Goal: Task Accomplishment & Management: Complete application form

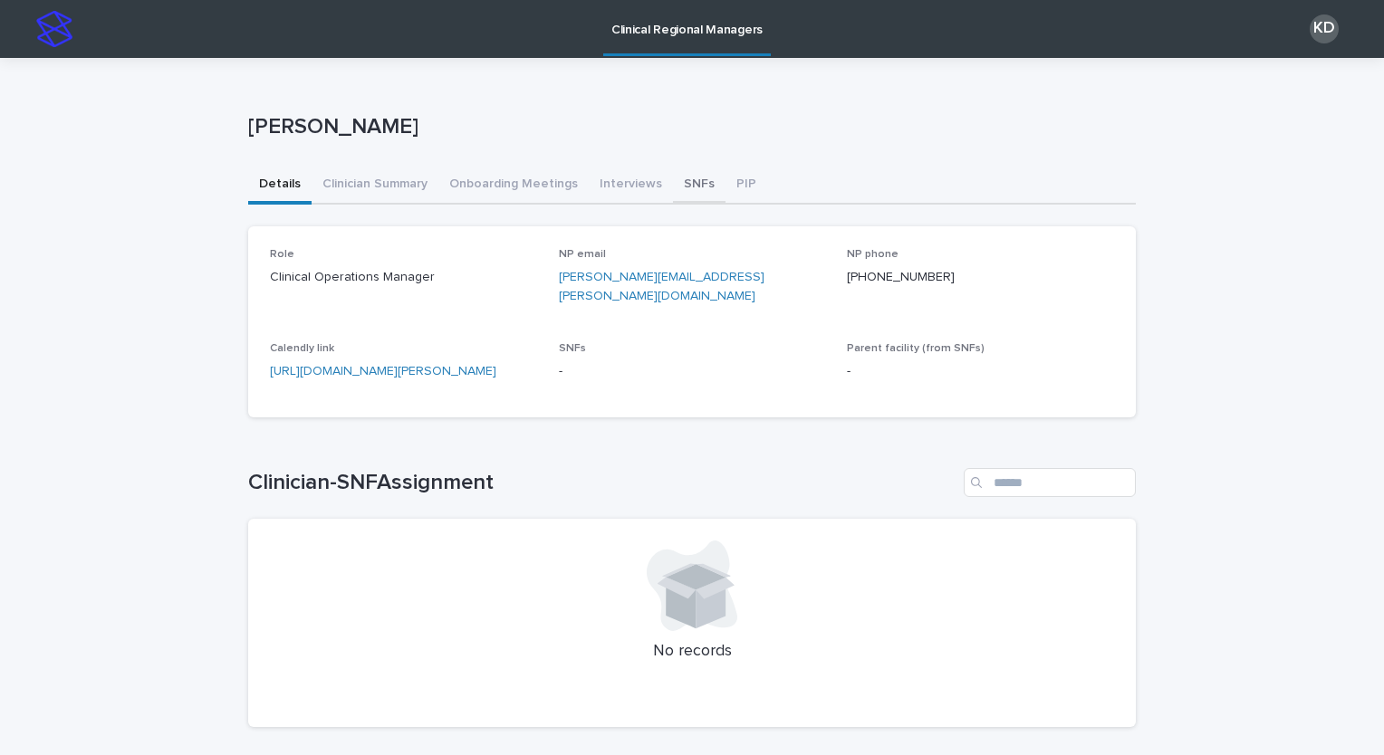
click at [673, 182] on button "SNFs" at bounding box center [699, 186] width 53 height 38
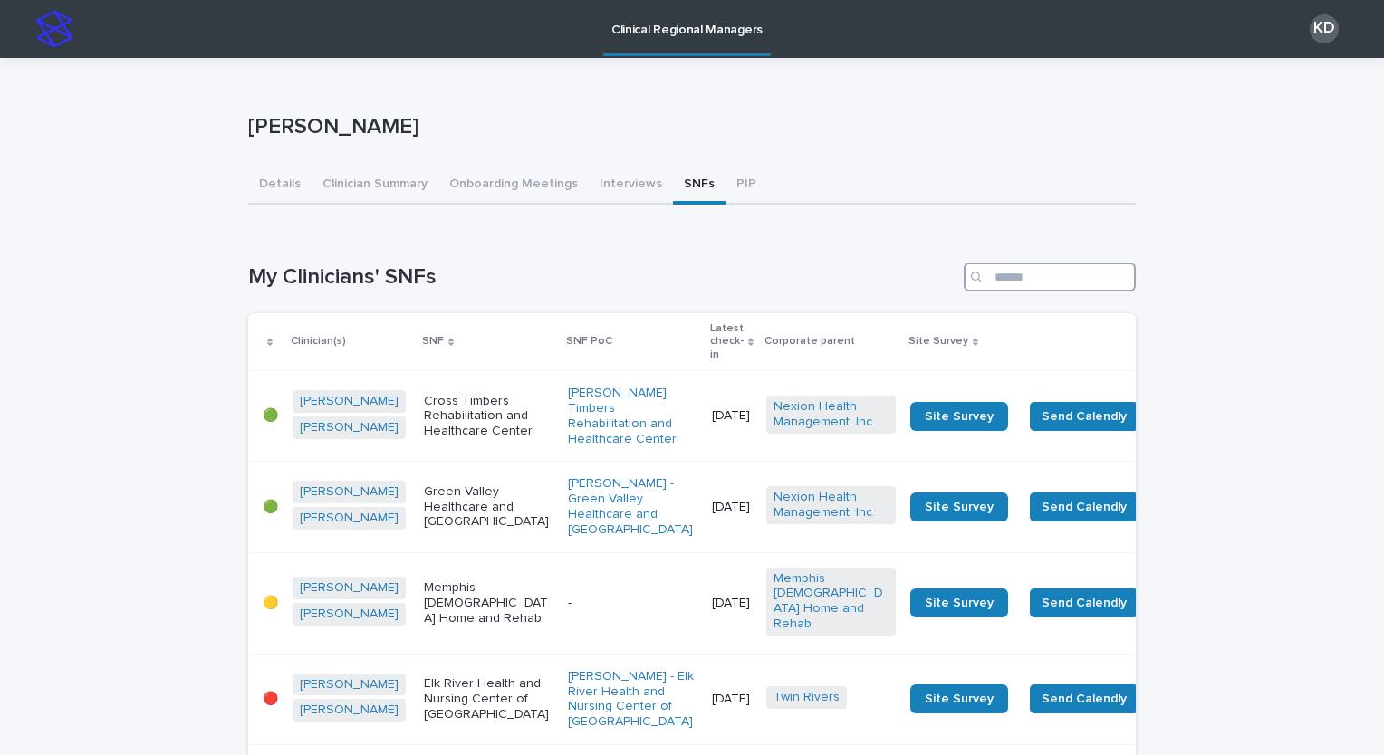
click at [1033, 280] on input "Search" at bounding box center [1049, 277] width 172 height 29
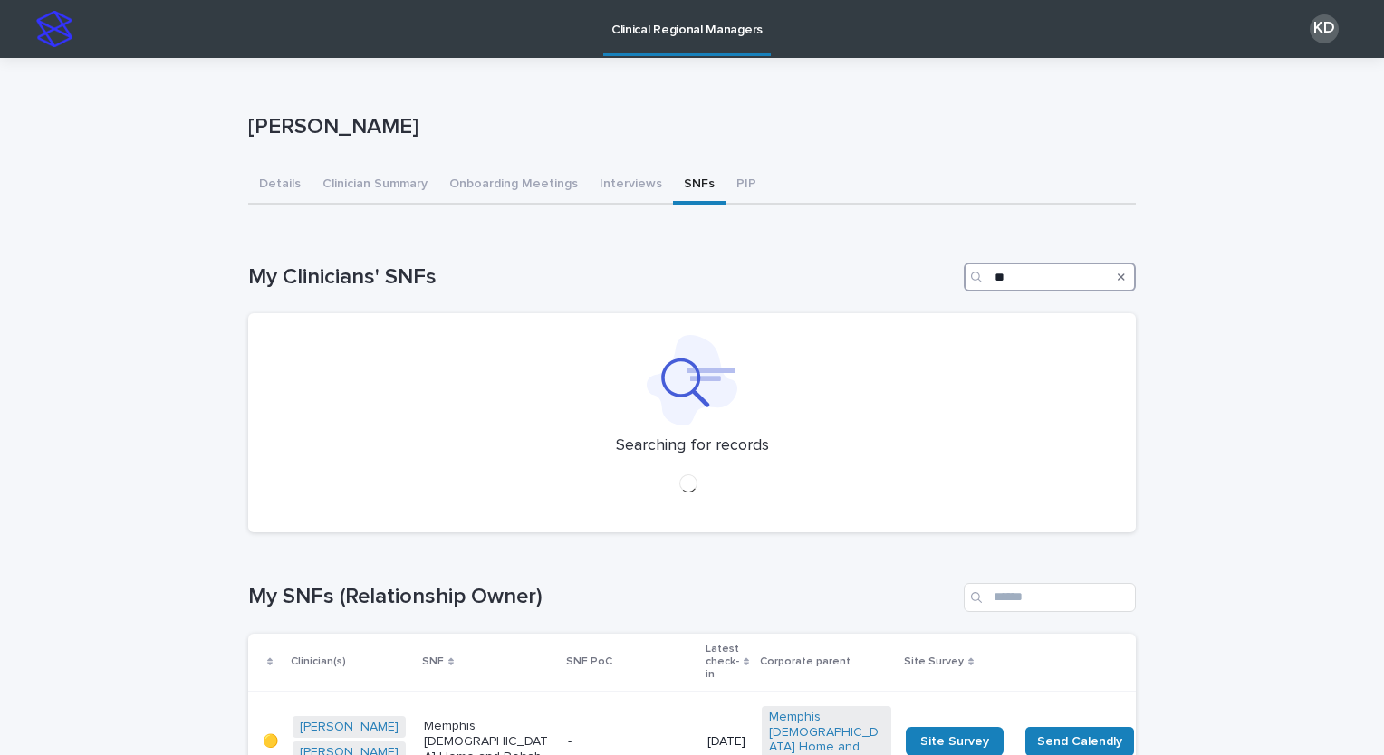
type input "*"
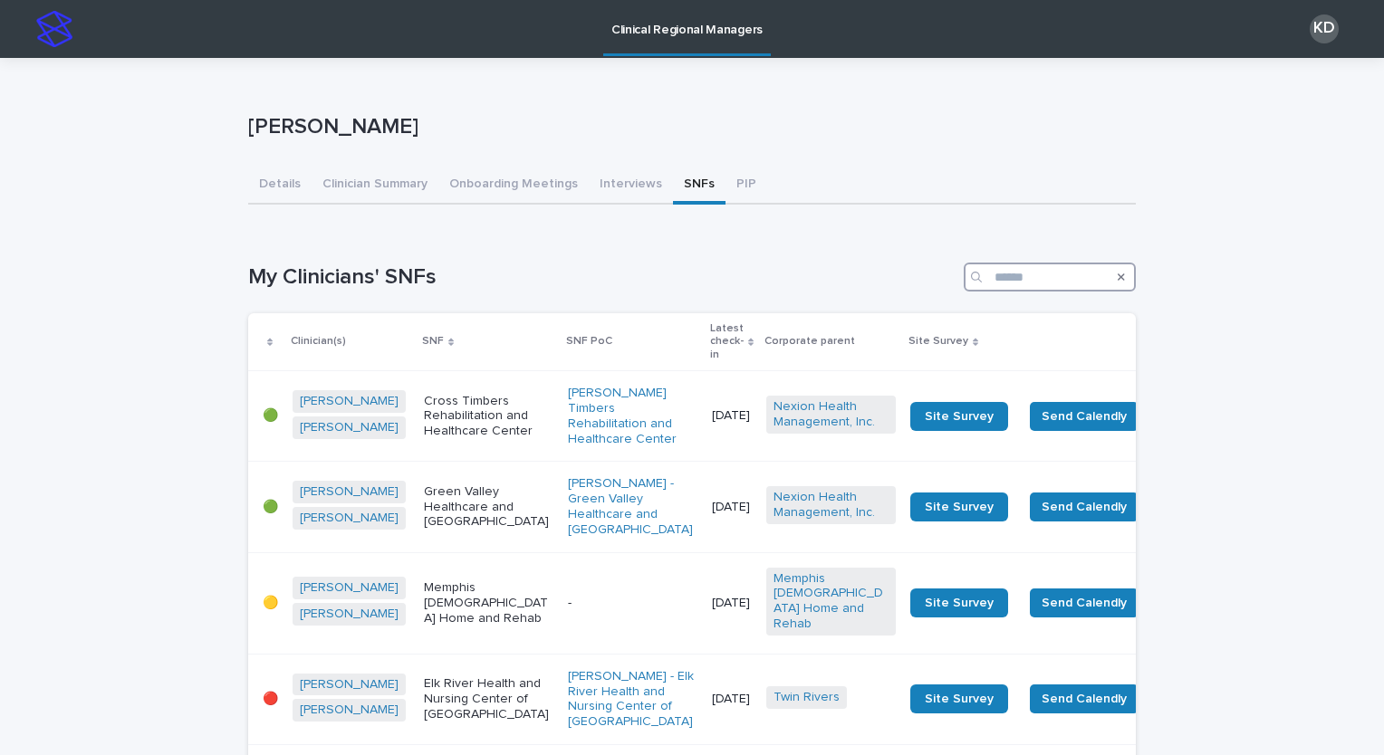
type input "*"
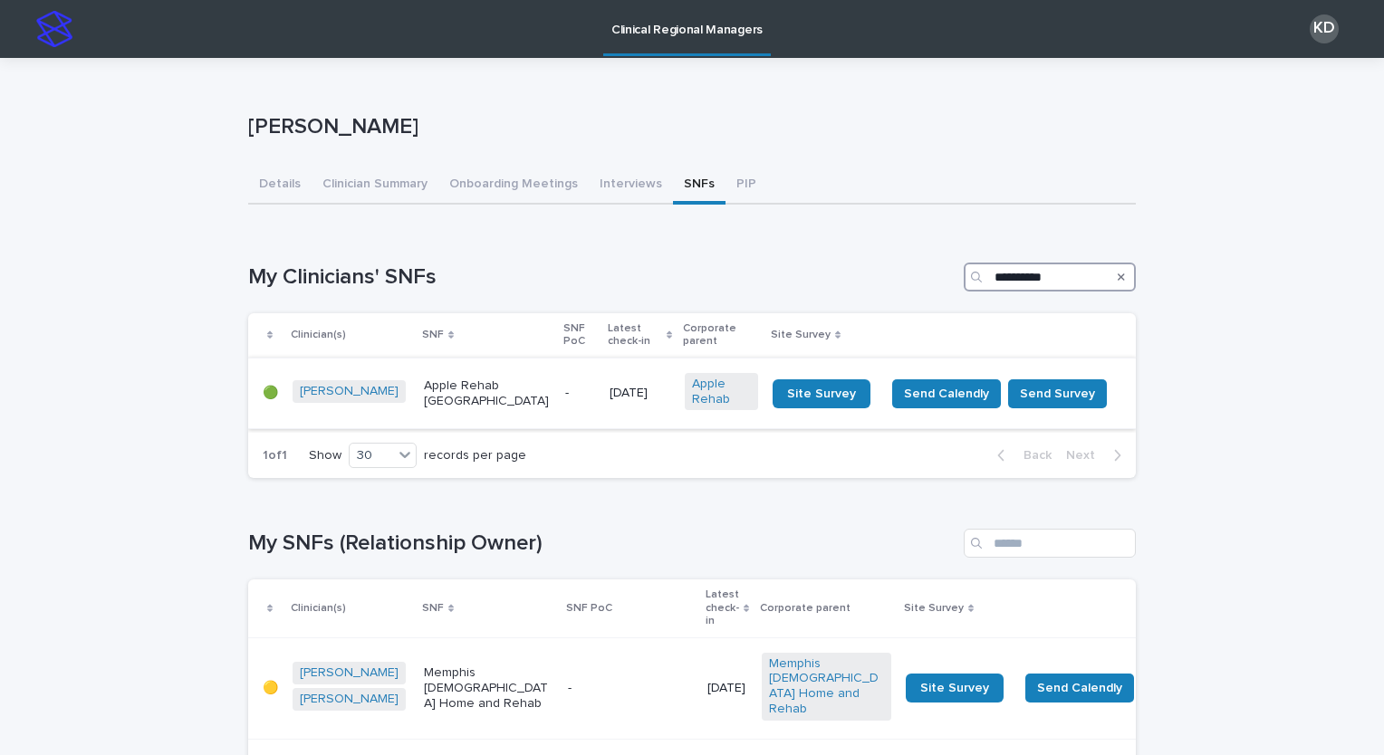
type input "**********"
click at [565, 395] on div "-" at bounding box center [579, 394] width 29 height 30
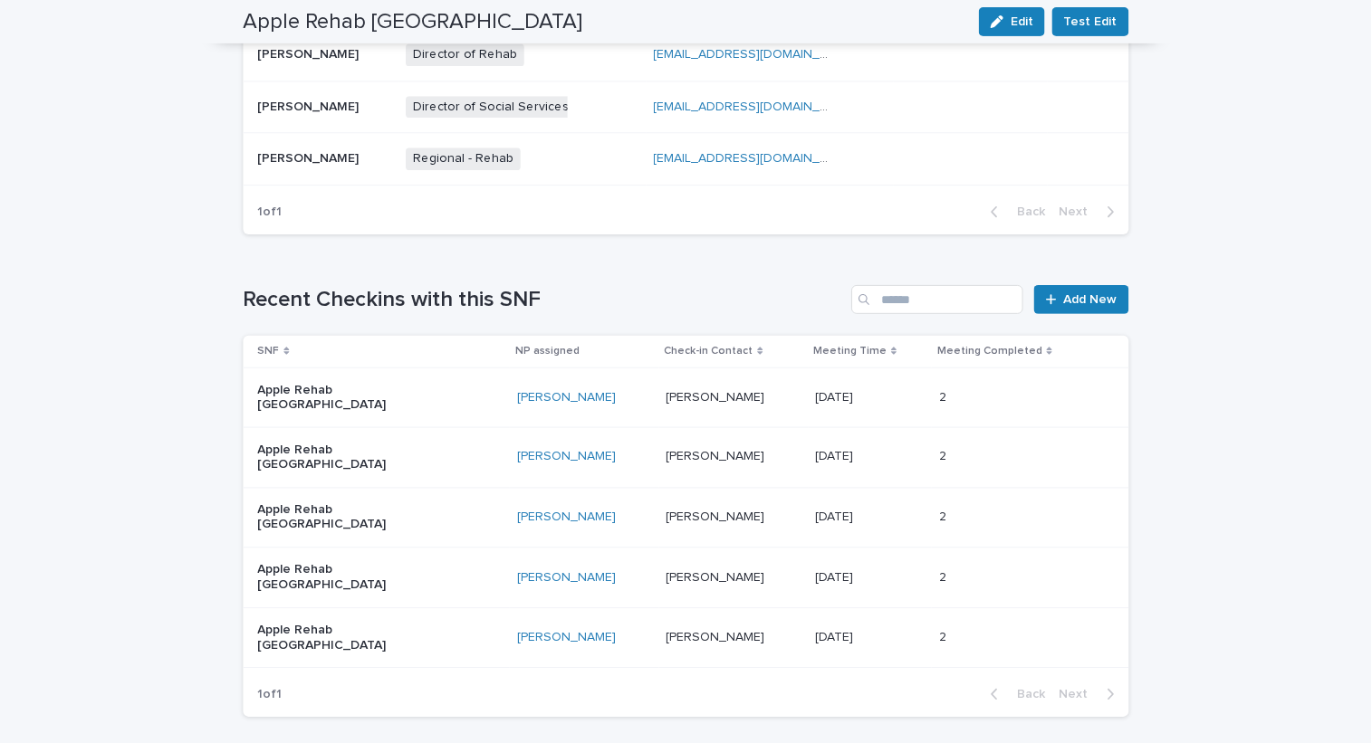
scroll to position [1005, 0]
click at [1097, 302] on span "Add New" at bounding box center [1091, 299] width 53 height 13
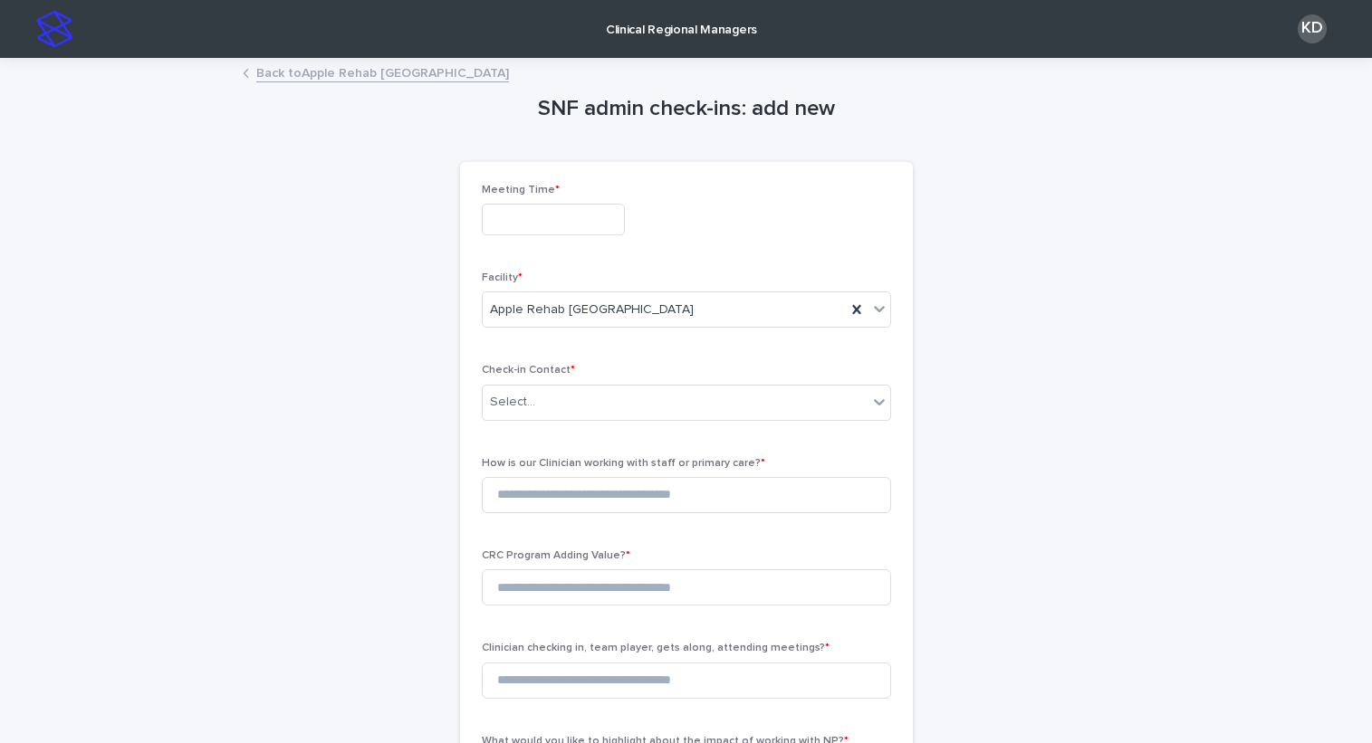
click at [505, 237] on div "Meeting Time *" at bounding box center [686, 217] width 409 height 66
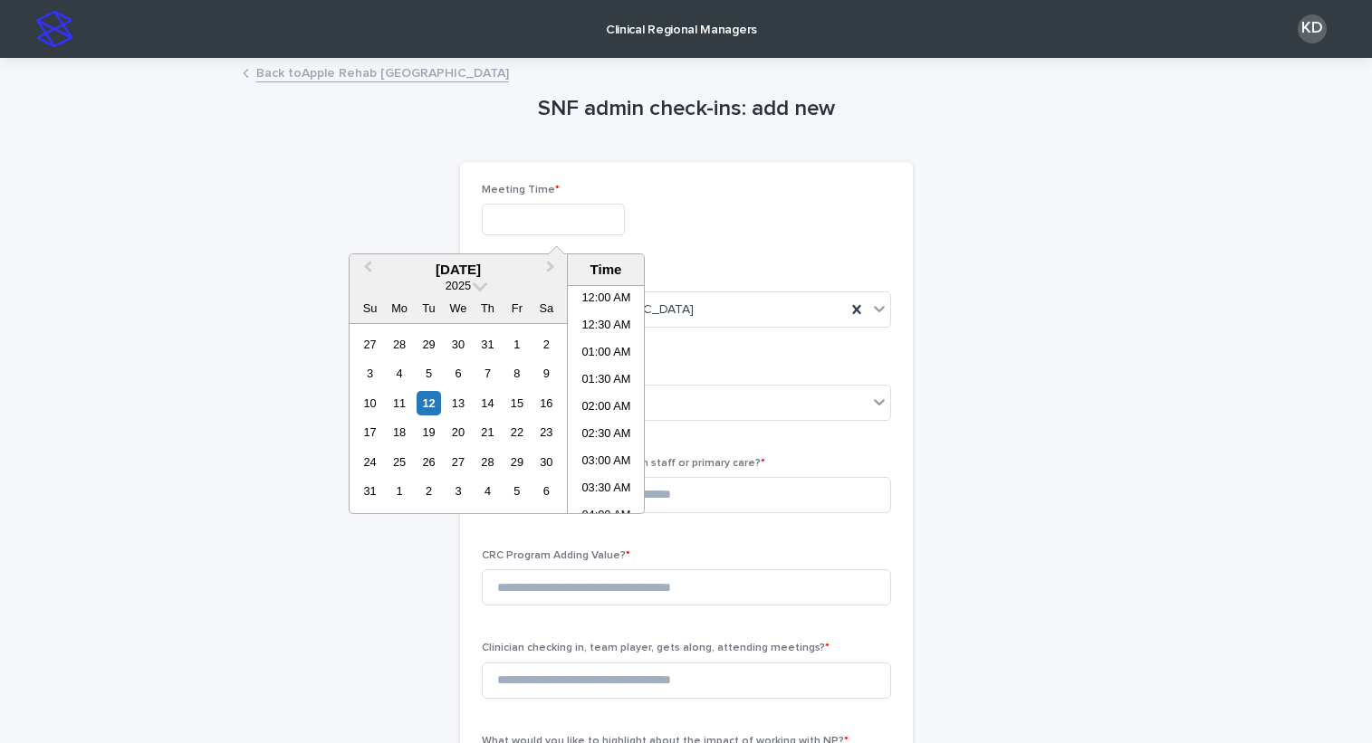
click at [522, 216] on input "text" at bounding box center [553, 220] width 143 height 32
click at [614, 346] on li "11:30 AM" at bounding box center [606, 344] width 77 height 27
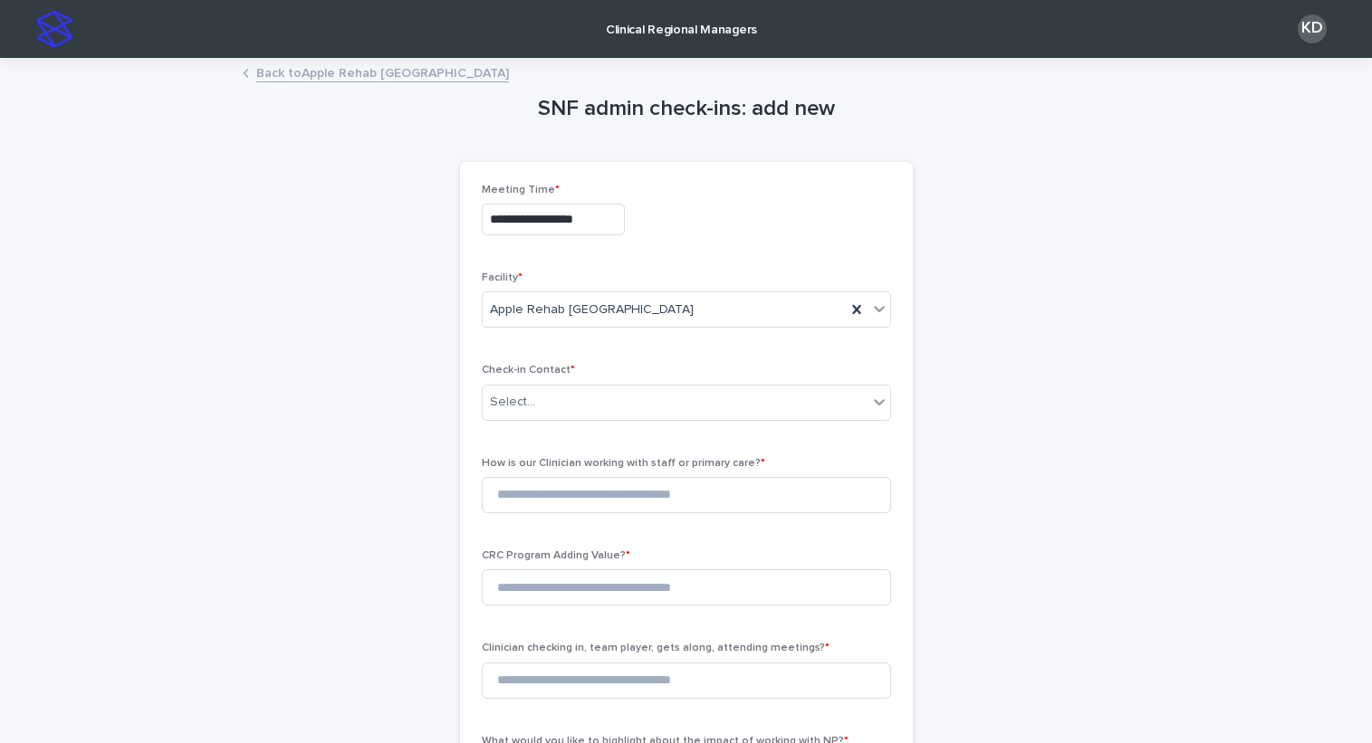
type input "**********"
click at [560, 398] on div "Select..." at bounding box center [675, 403] width 385 height 30
type input "*********"
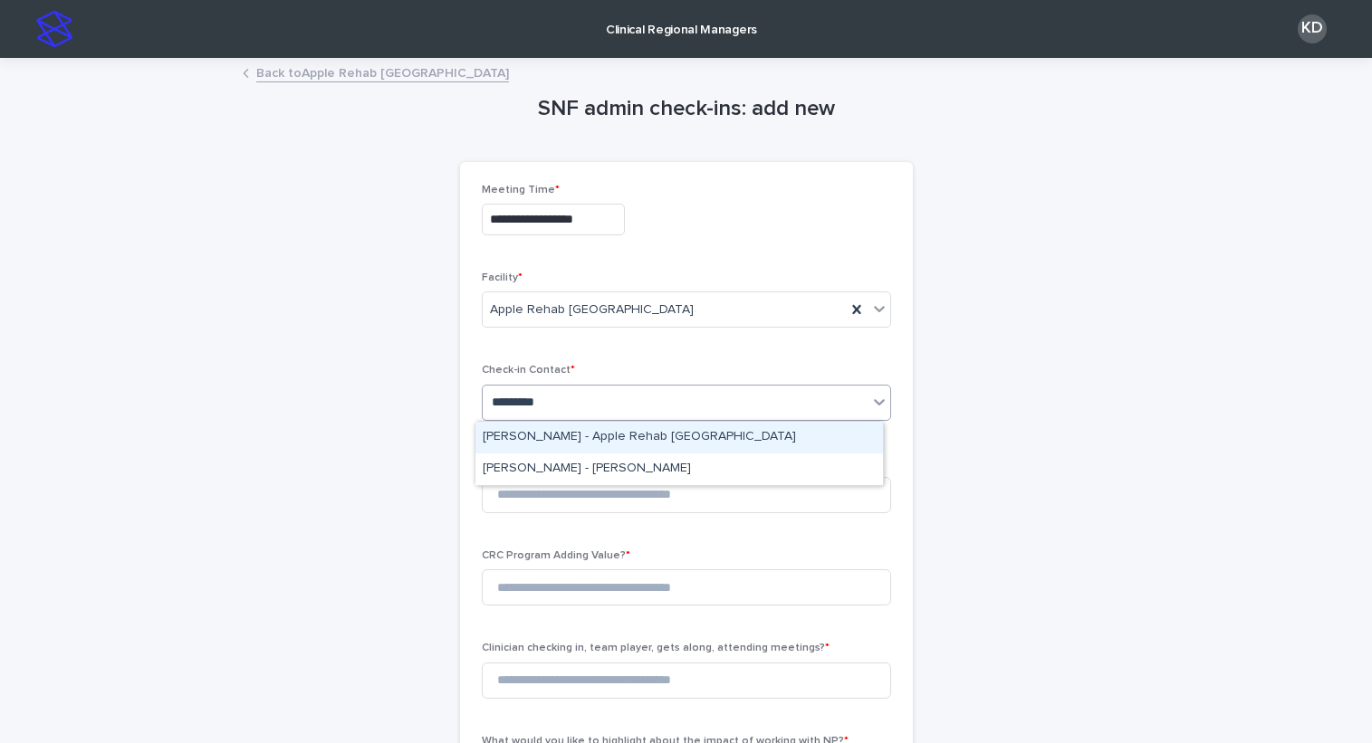
click at [571, 431] on div "Carol Ann Peters - Apple Rehab Middletown" at bounding box center [678, 438] width 407 height 32
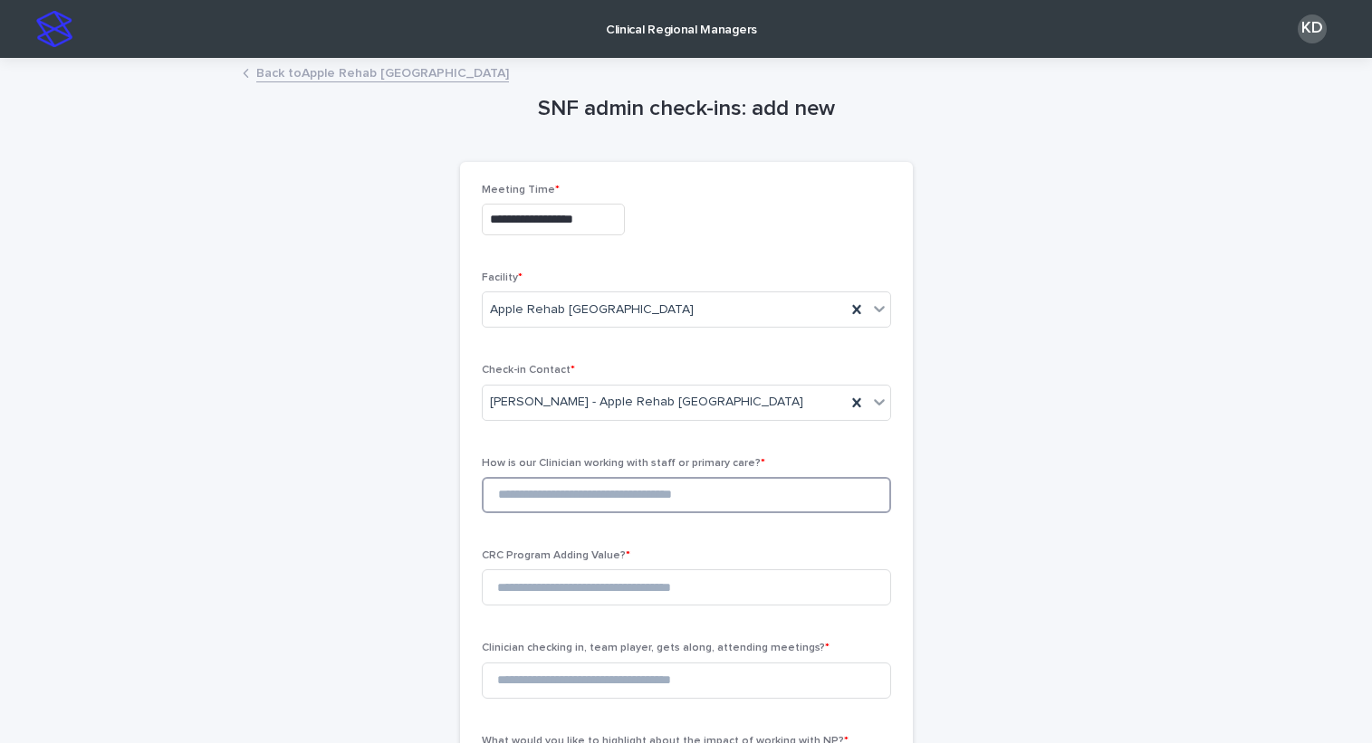
click at [566, 496] on input at bounding box center [686, 495] width 409 height 36
type input "*"
click at [617, 599] on input at bounding box center [686, 588] width 409 height 36
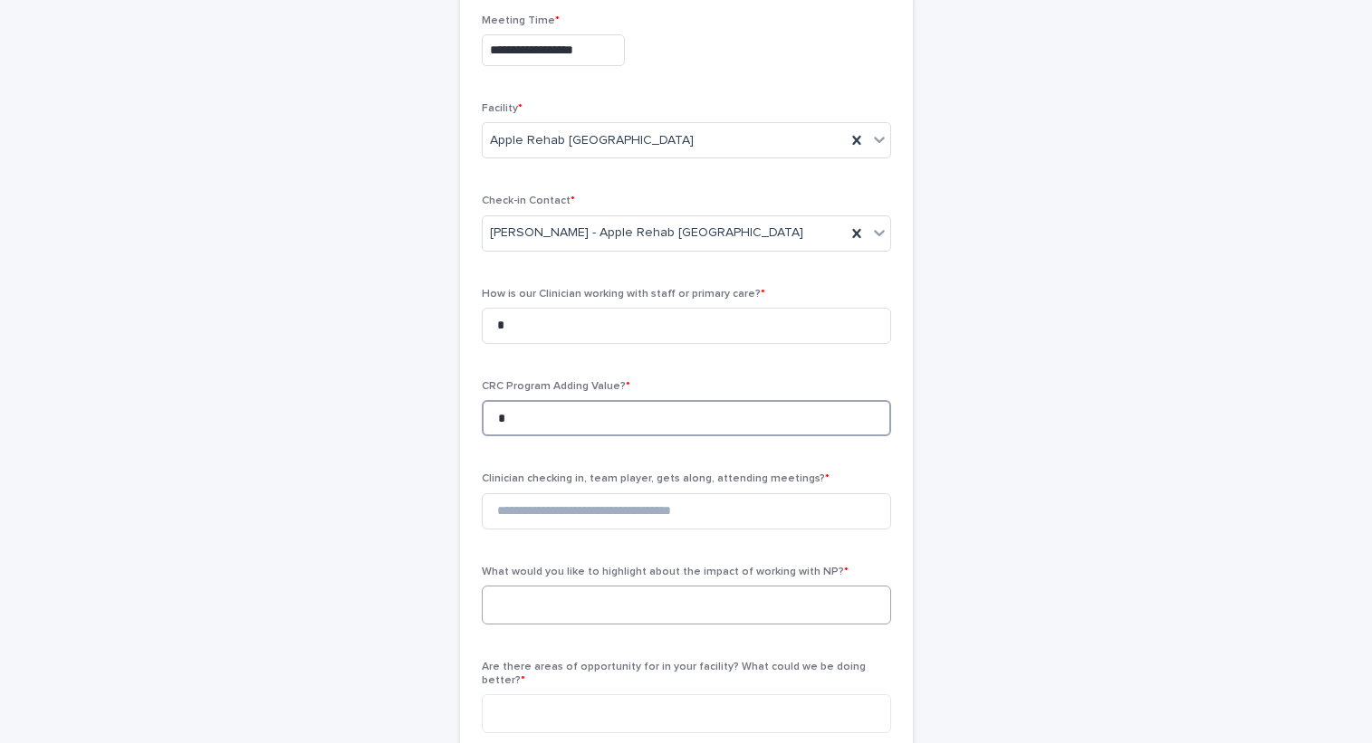
scroll to position [181, 0]
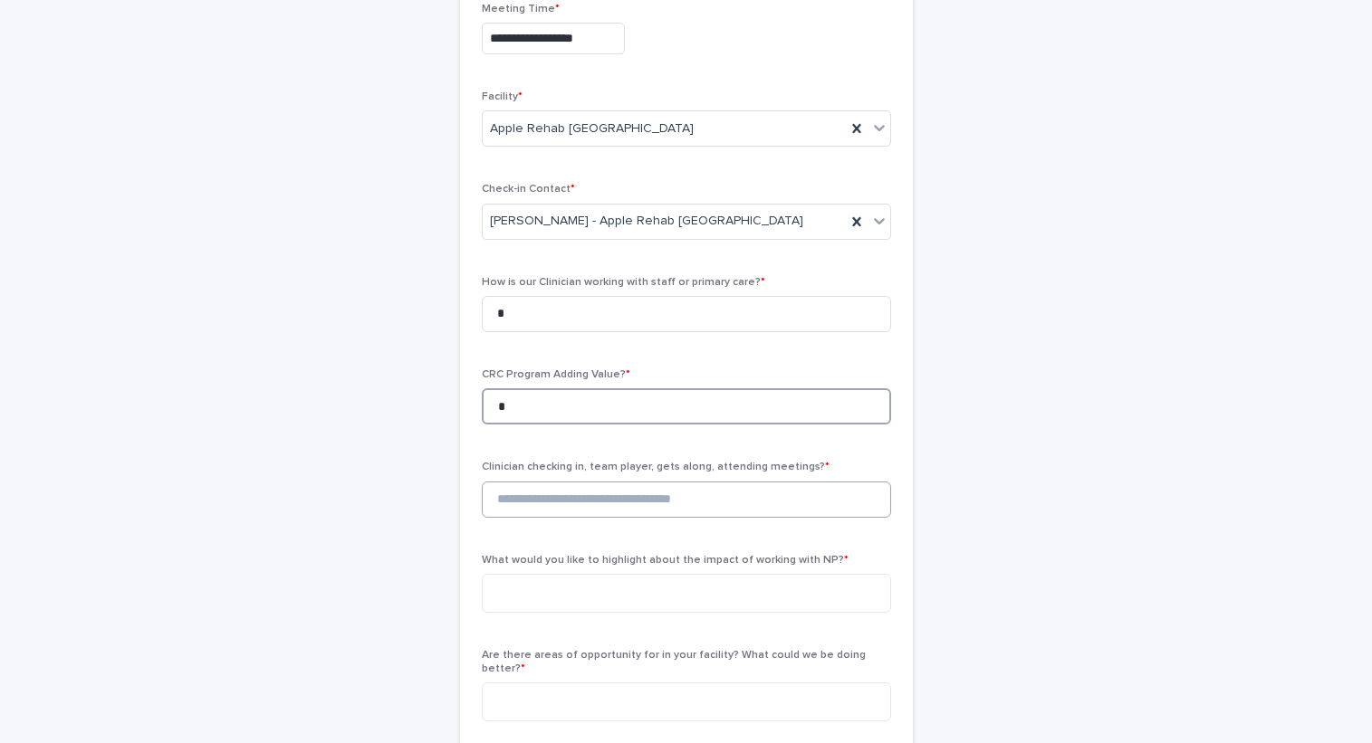
type input "*"
click at [605, 495] on input at bounding box center [686, 500] width 409 height 36
type input "*"
click at [573, 602] on textarea at bounding box center [686, 593] width 409 height 39
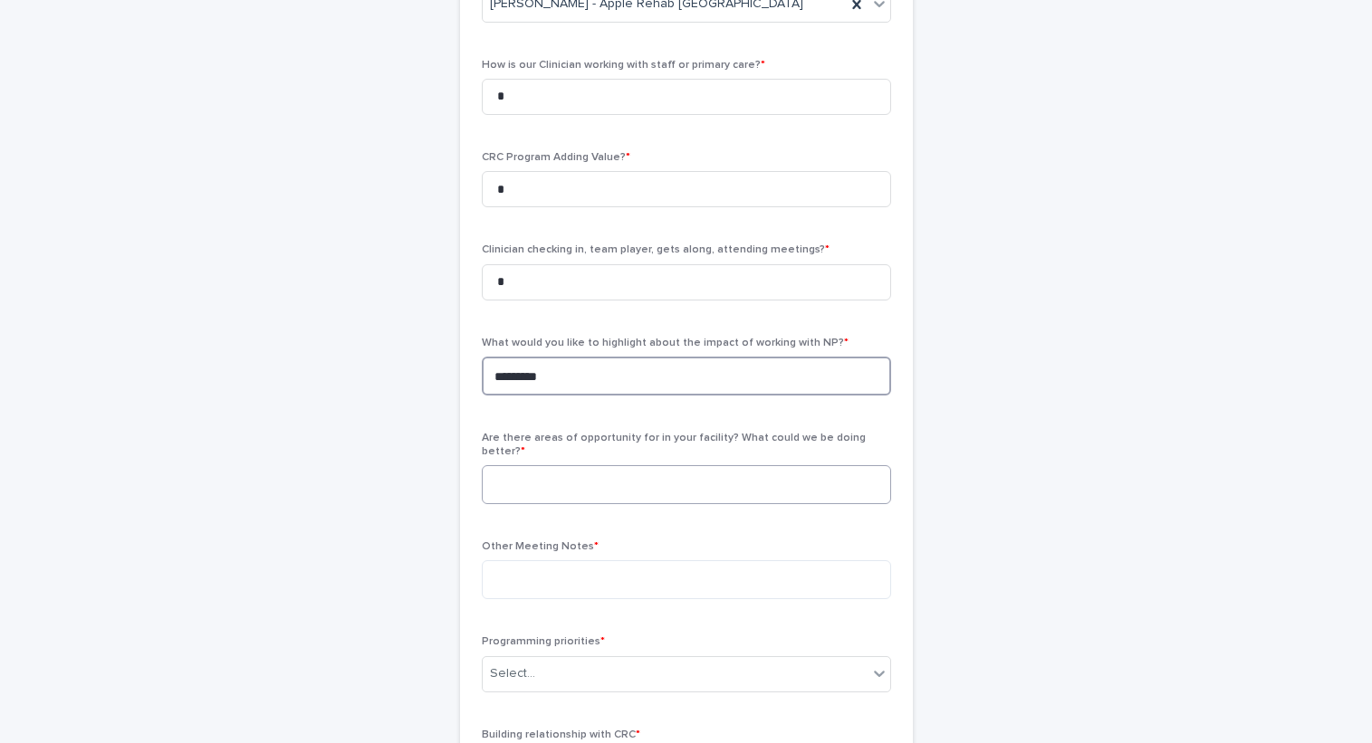
scroll to position [453, 0]
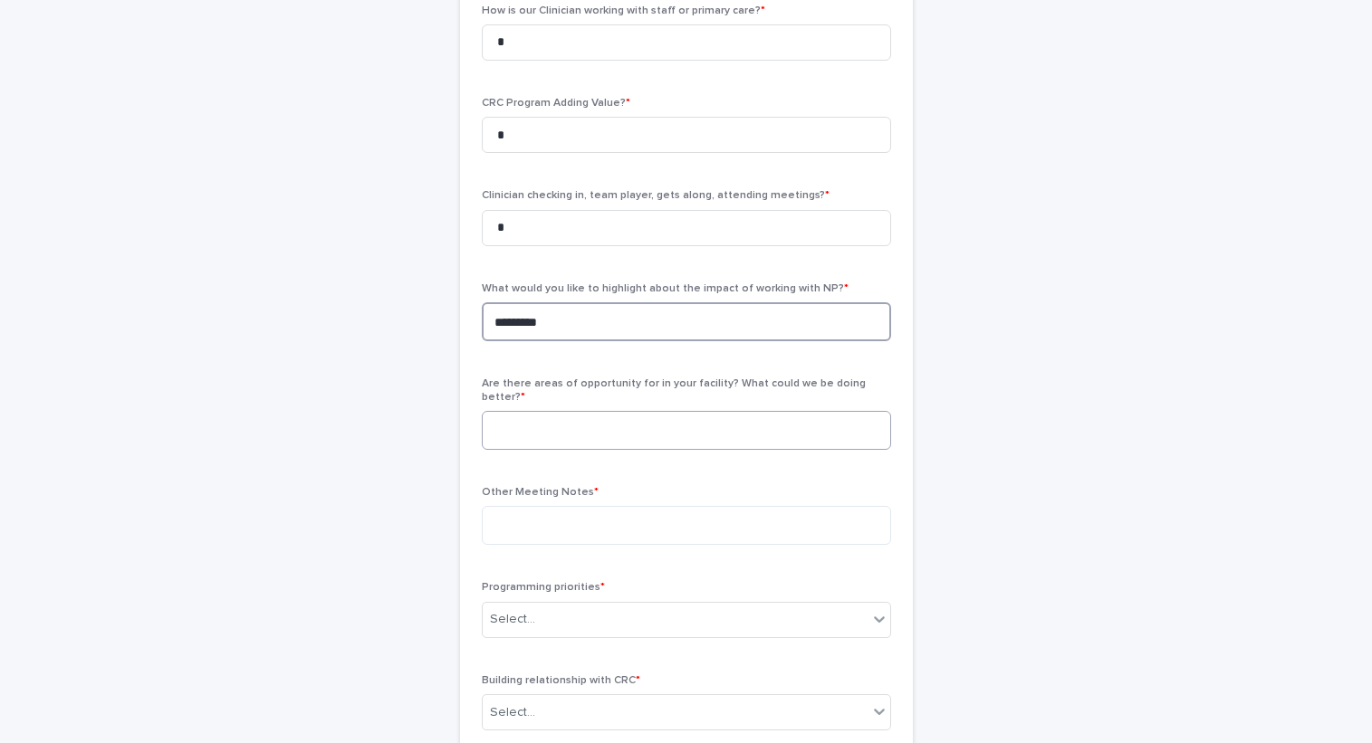
type textarea "*********"
click at [549, 411] on textarea at bounding box center [686, 430] width 409 height 39
paste textarea "**********"
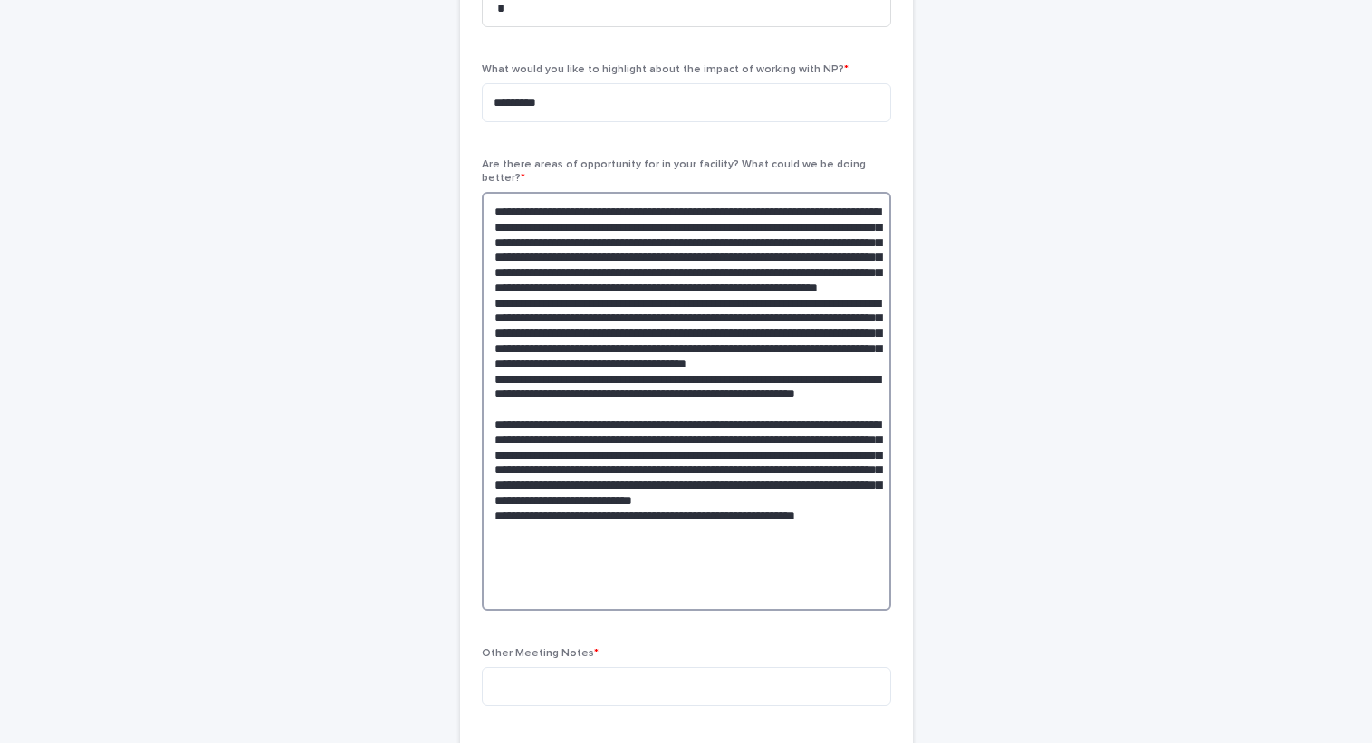
scroll to position [695, 0]
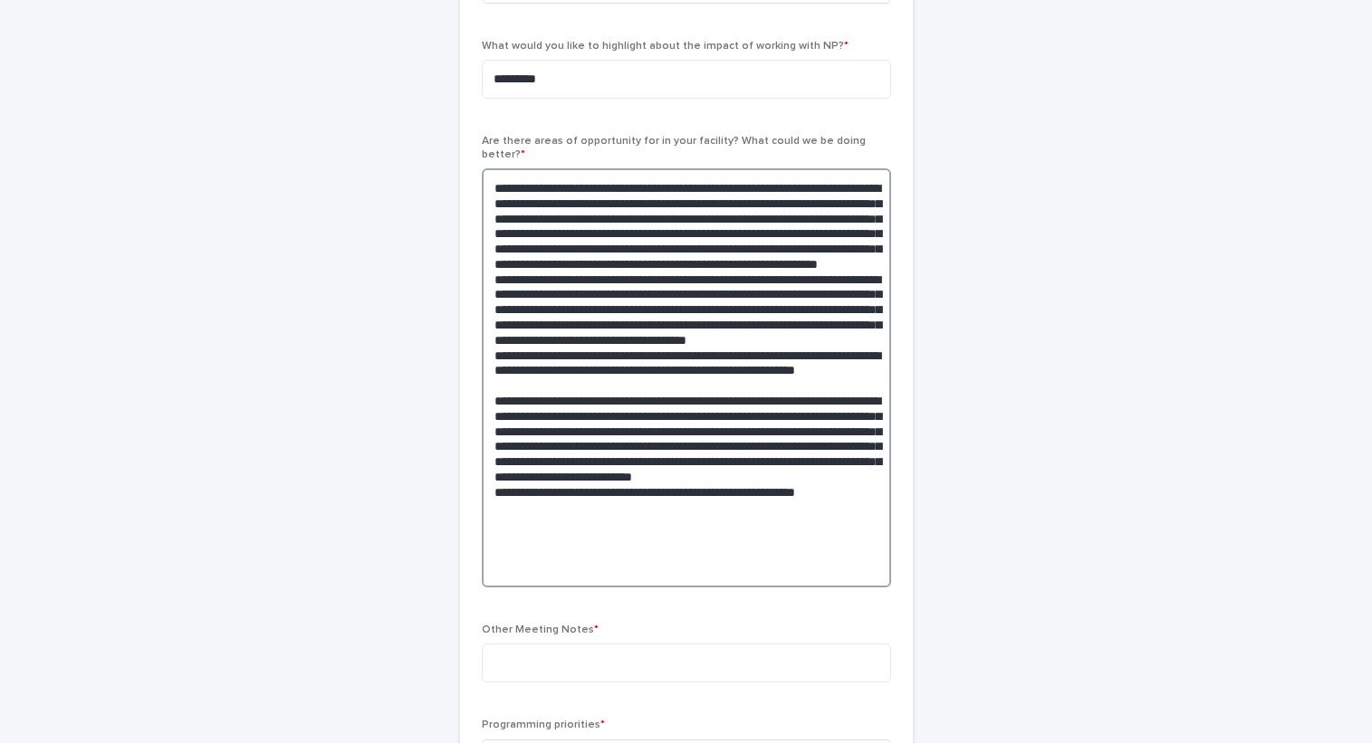
click at [487, 177] on textarea at bounding box center [686, 377] width 409 height 419
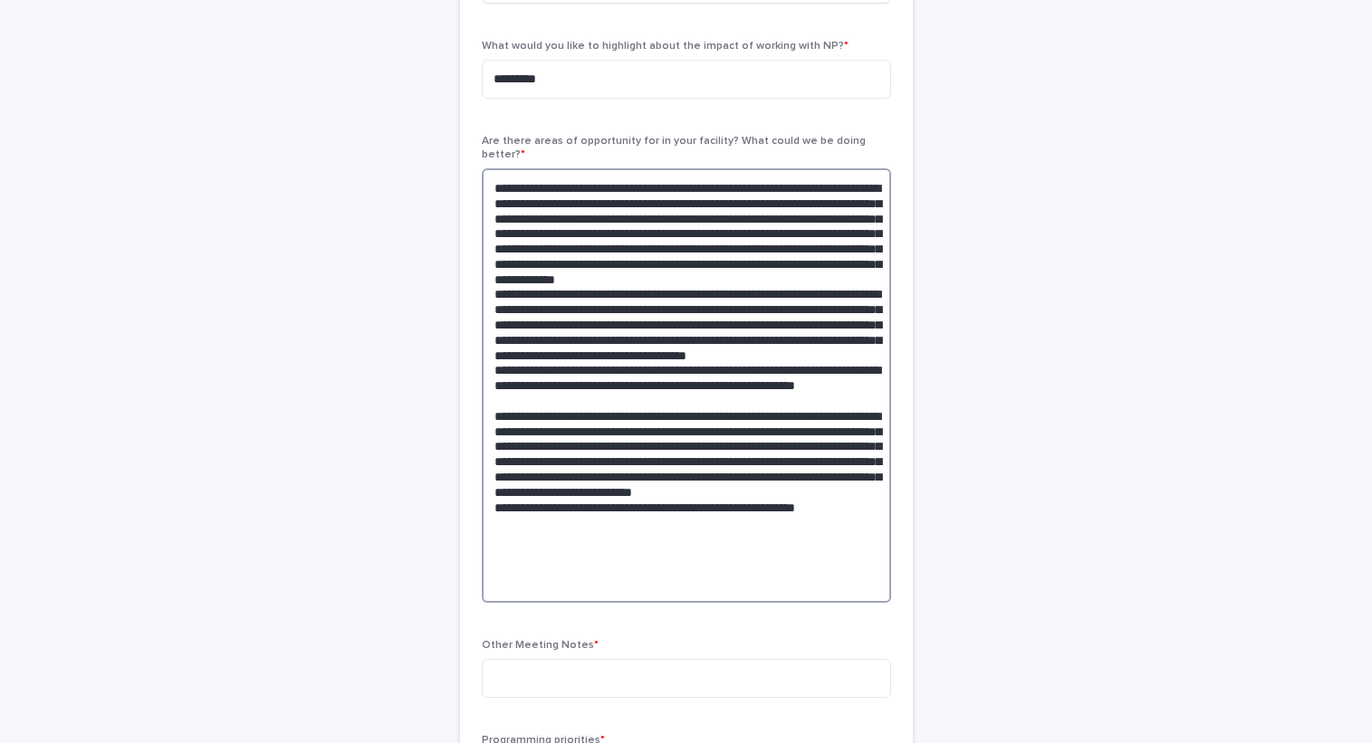
click at [872, 564] on textarea at bounding box center [686, 385] width 409 height 435
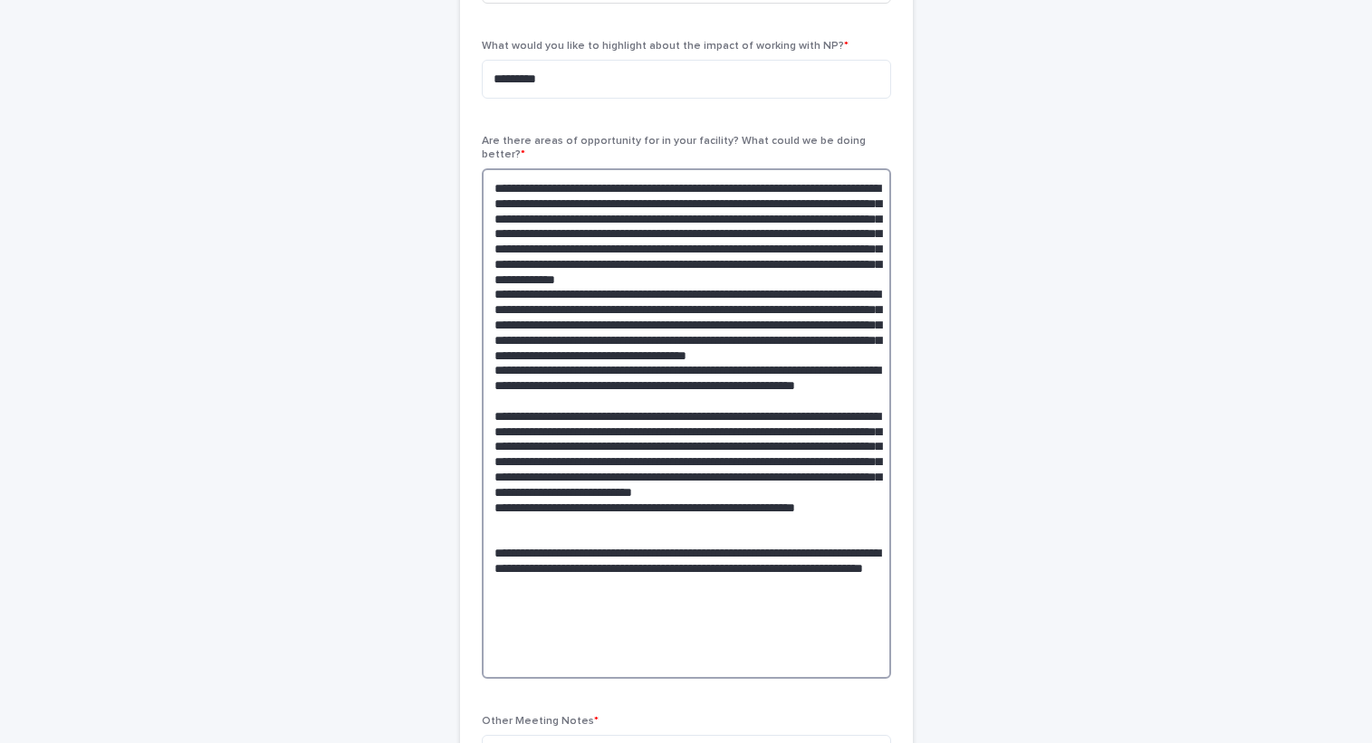
drag, startPoint x: 734, startPoint y: 604, endPoint x: 744, endPoint y: 621, distance: 19.9
click at [736, 605] on textarea at bounding box center [686, 423] width 409 height 511
click at [695, 647] on textarea at bounding box center [686, 423] width 409 height 511
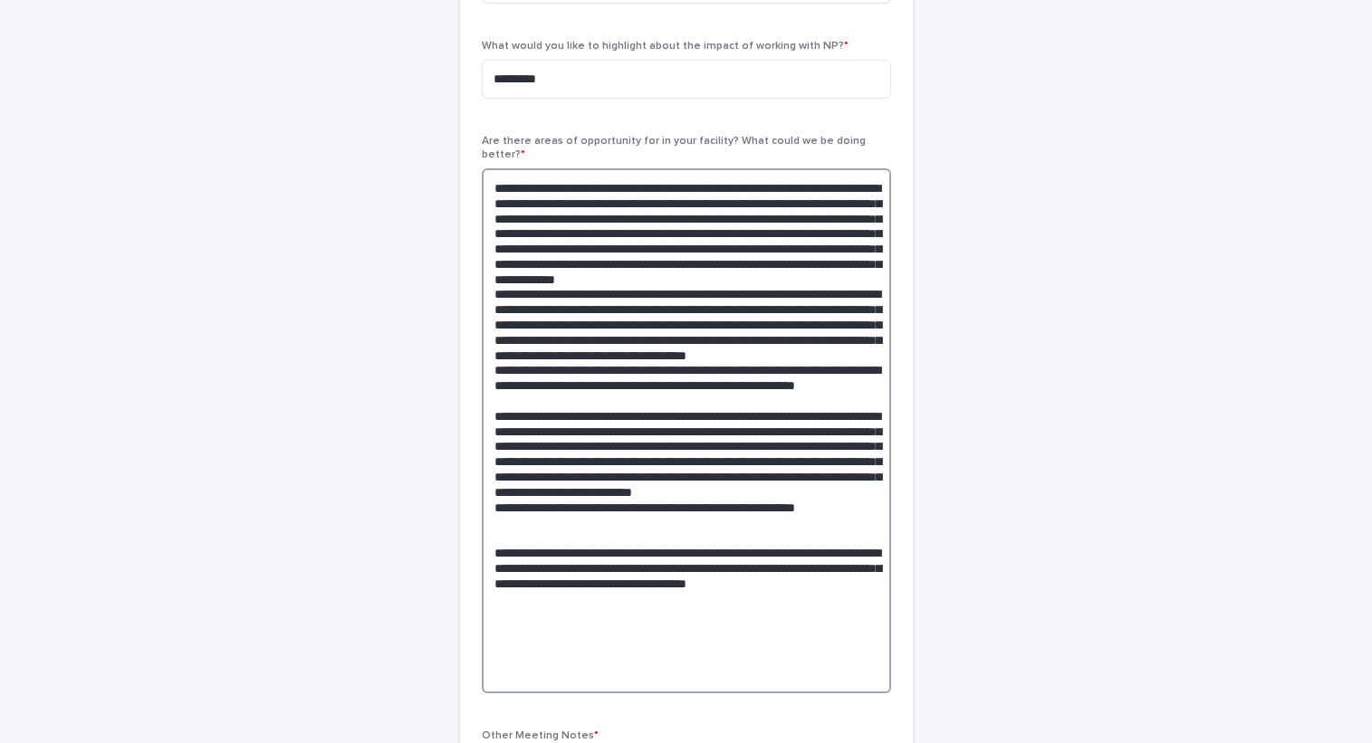
click at [587, 664] on textarea at bounding box center [686, 430] width 409 height 525
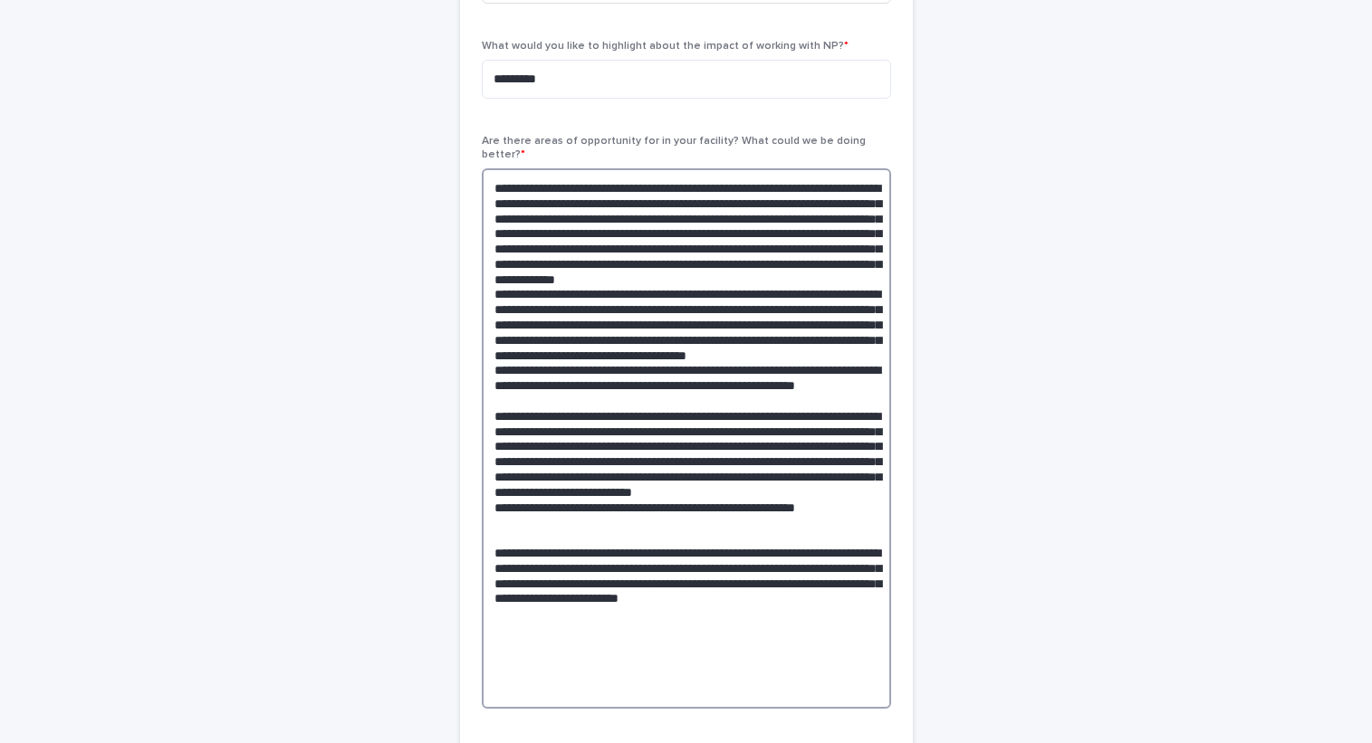
click at [566, 671] on textarea at bounding box center [686, 438] width 409 height 541
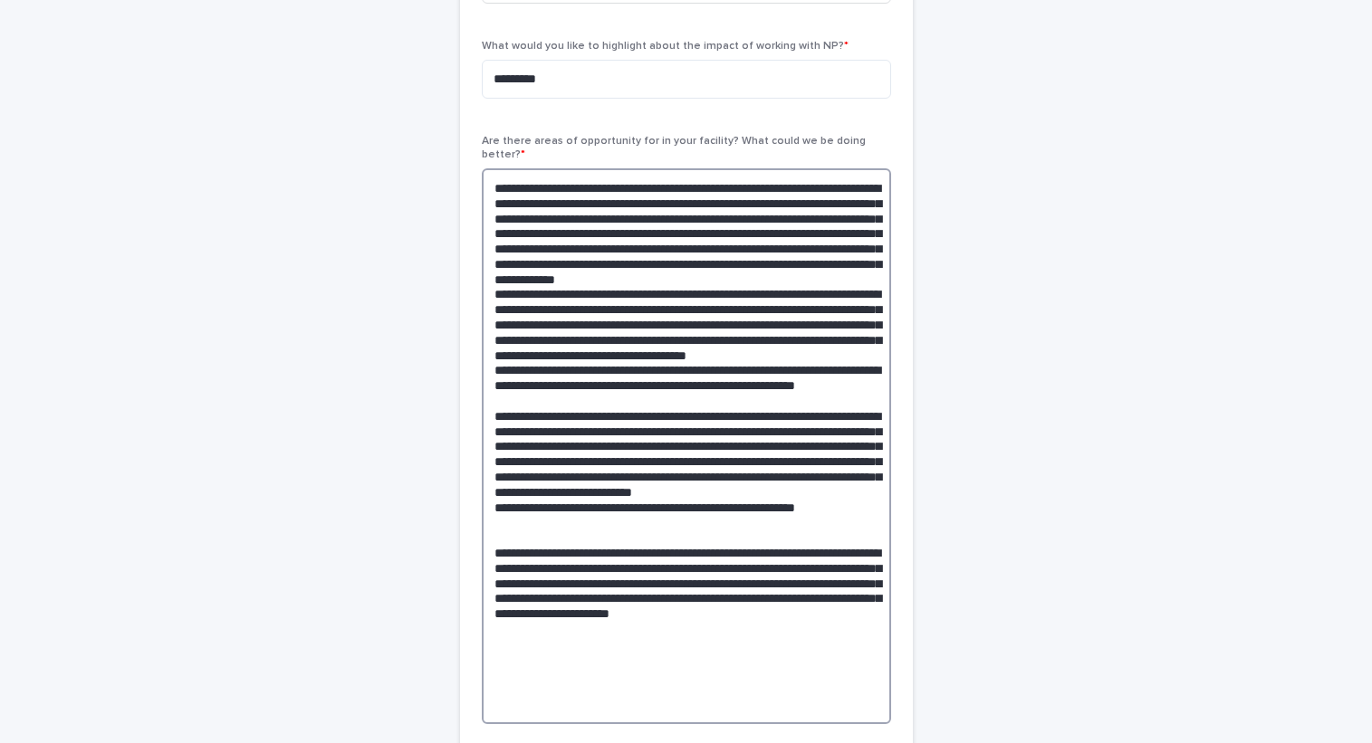
type textarea "**********"
click at [671, 690] on textarea at bounding box center [686, 446] width 409 height 556
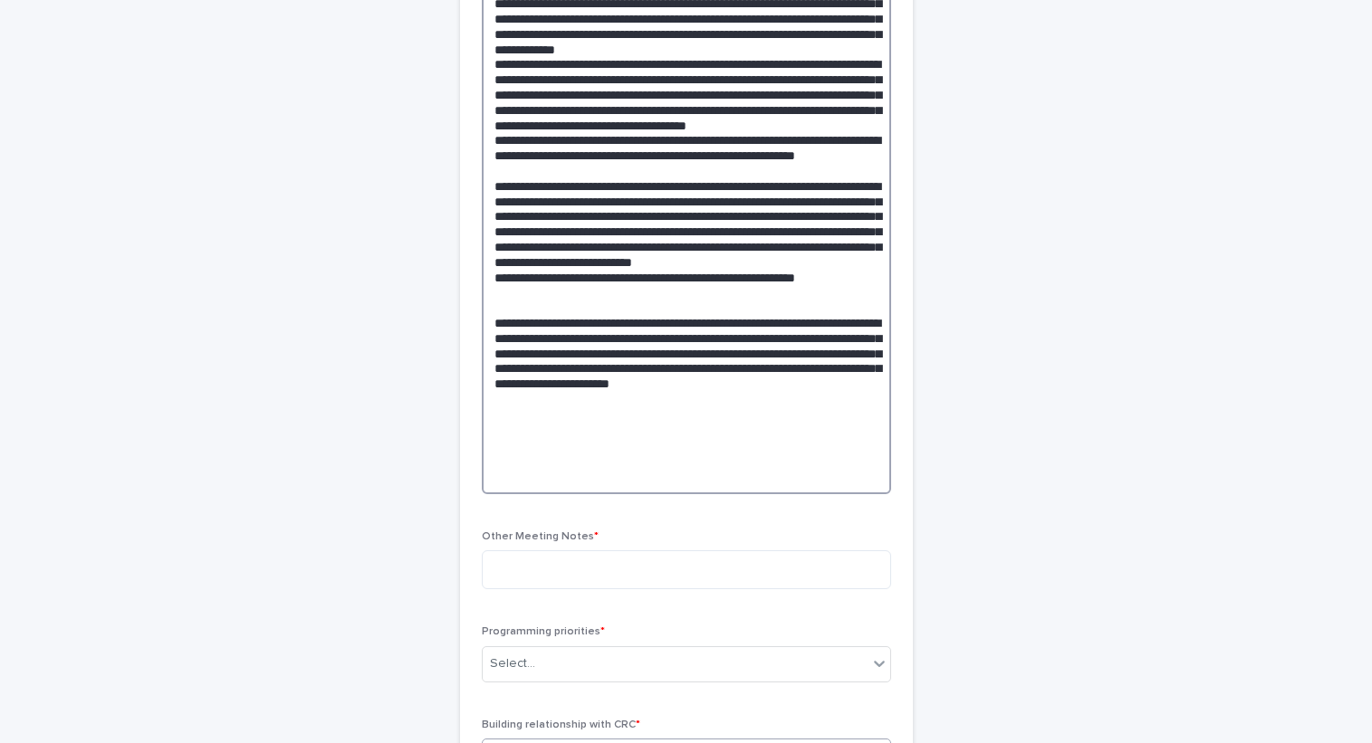
scroll to position [967, 0]
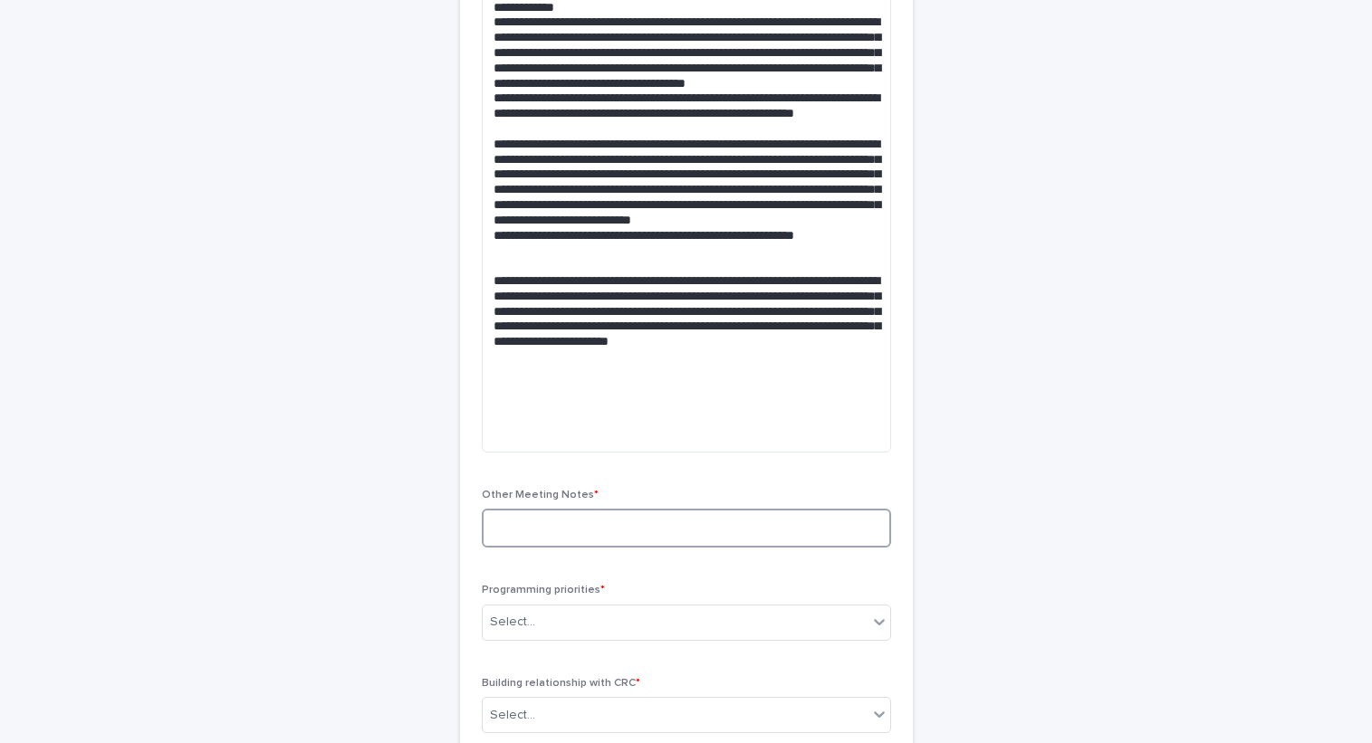
click at [625, 517] on textarea at bounding box center [686, 528] width 409 height 39
type textarea "*"
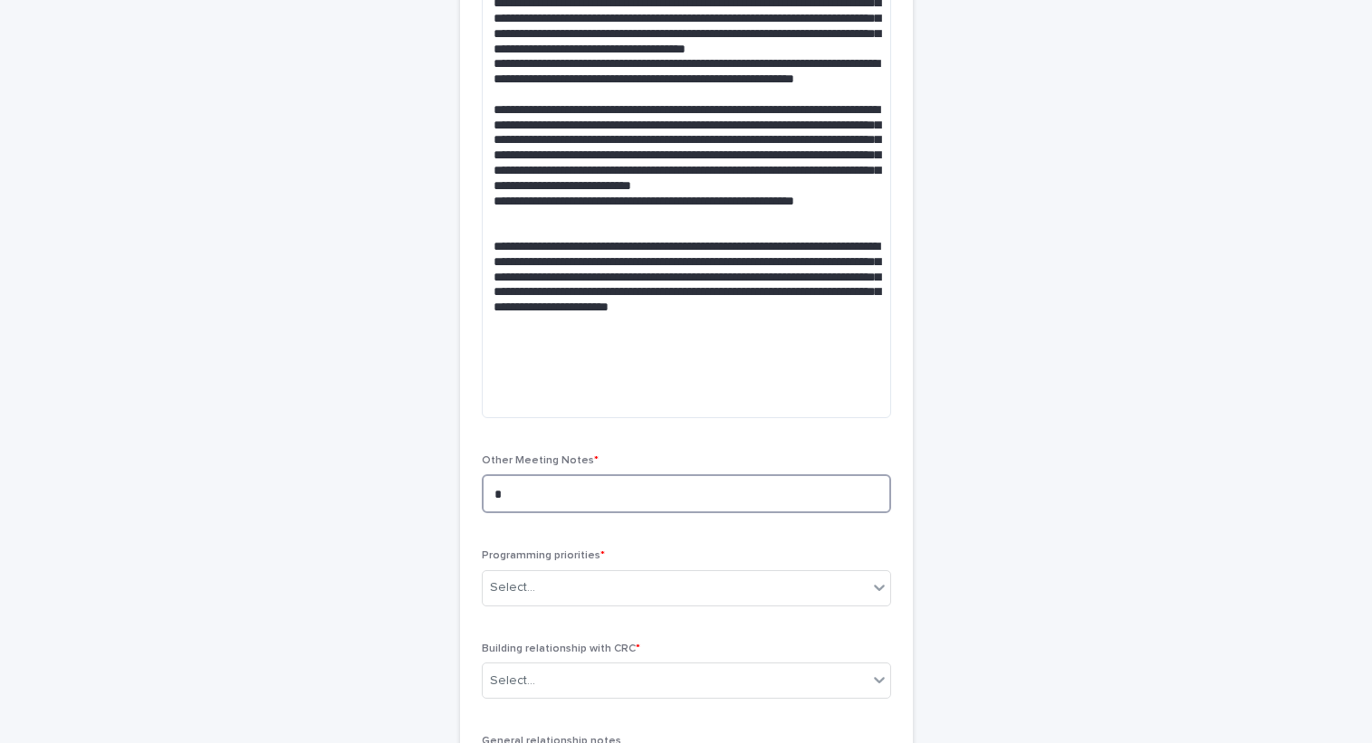
scroll to position [1058, 0]
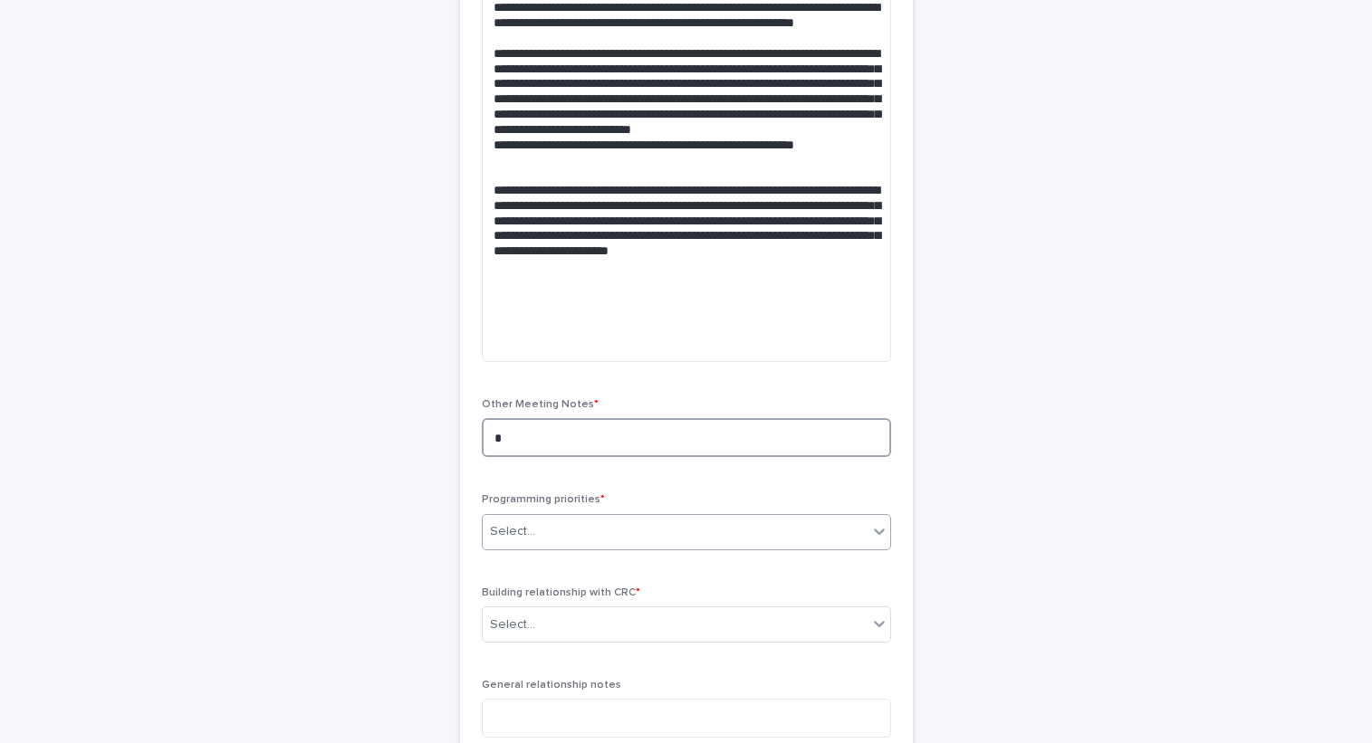
type textarea "*"
click at [571, 522] on div "Select..." at bounding box center [675, 532] width 385 height 30
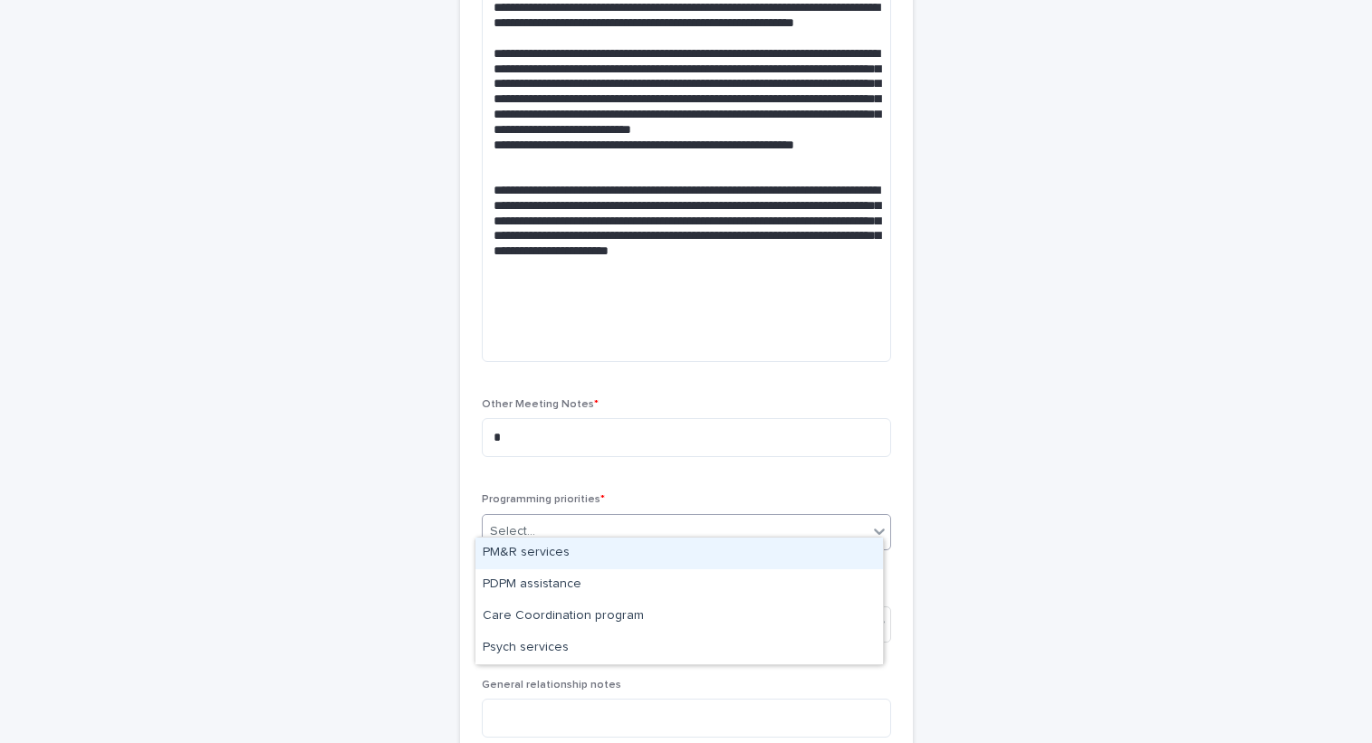
click at [581, 559] on div "PM&R services" at bounding box center [678, 554] width 407 height 32
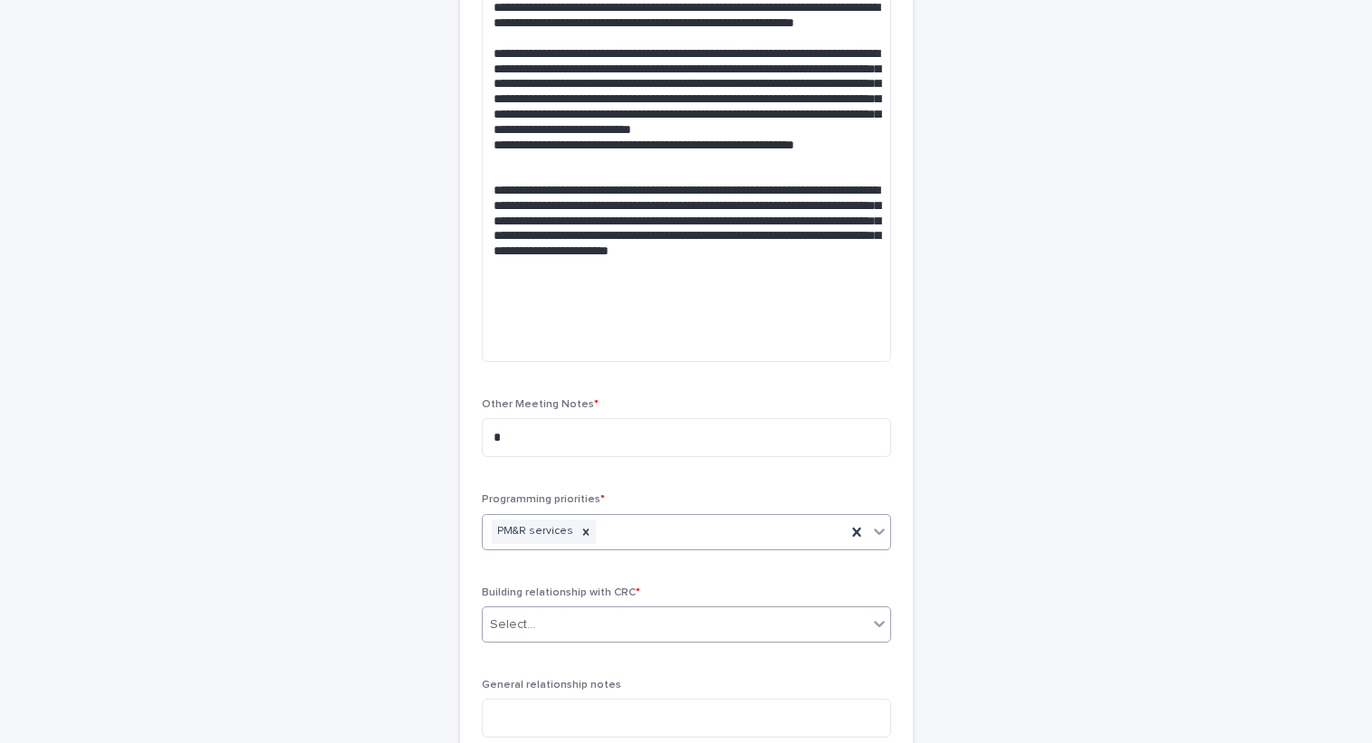
click at [581, 610] on div "Select..." at bounding box center [675, 625] width 385 height 30
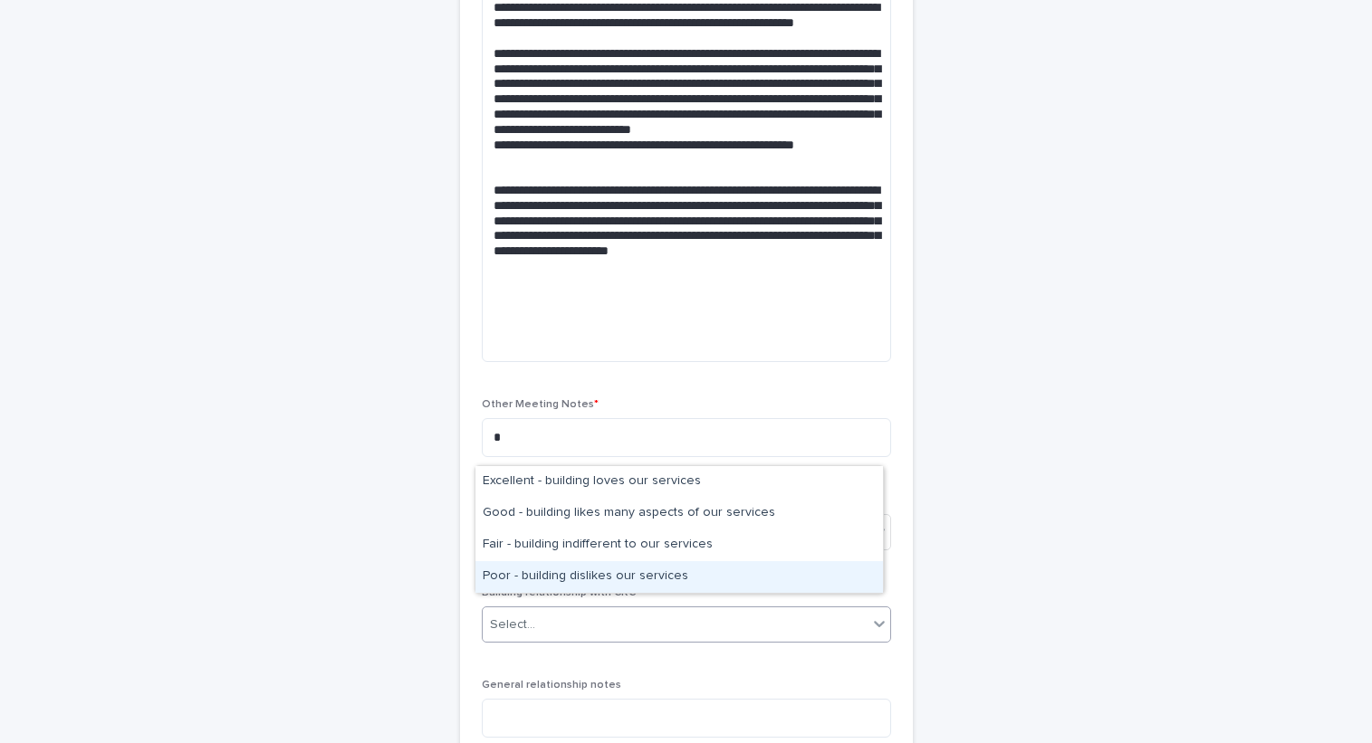
click at [580, 579] on div "Poor - building dislikes our services" at bounding box center [678, 577] width 407 height 32
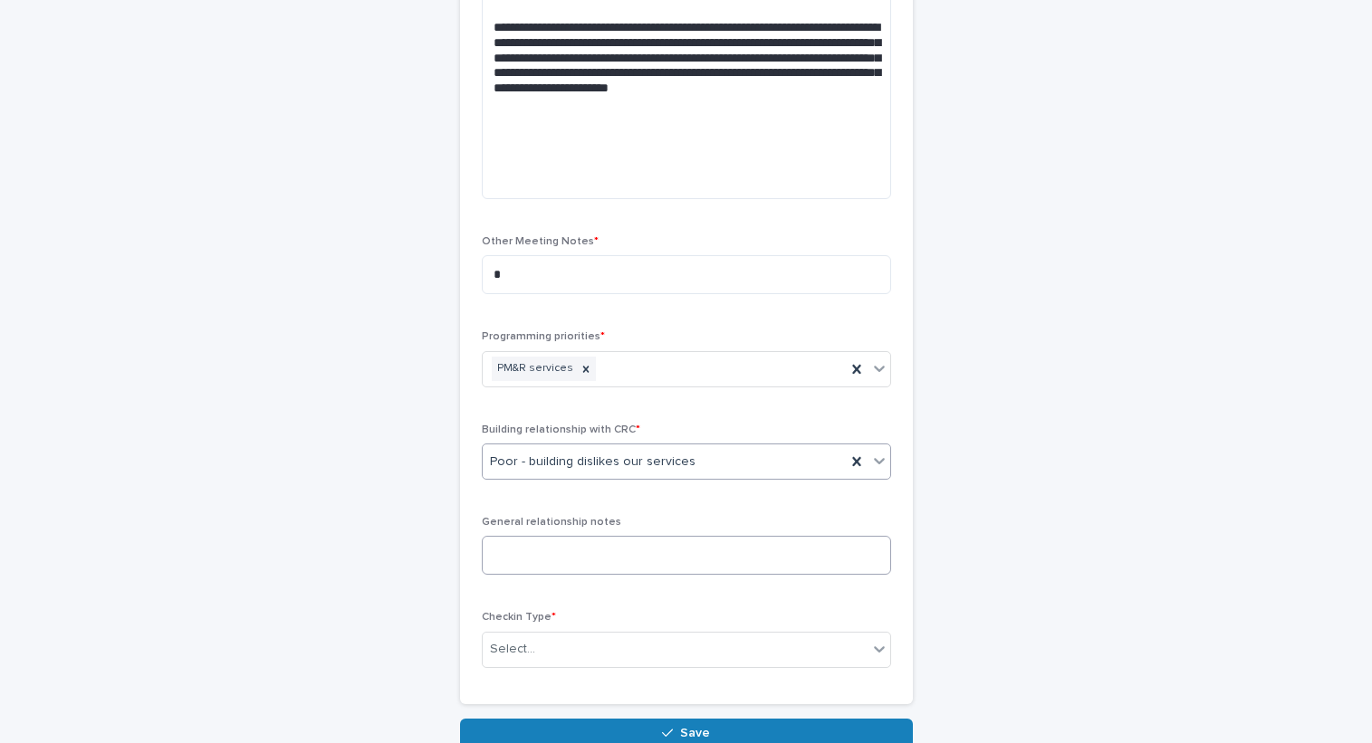
scroll to position [1239, 0]
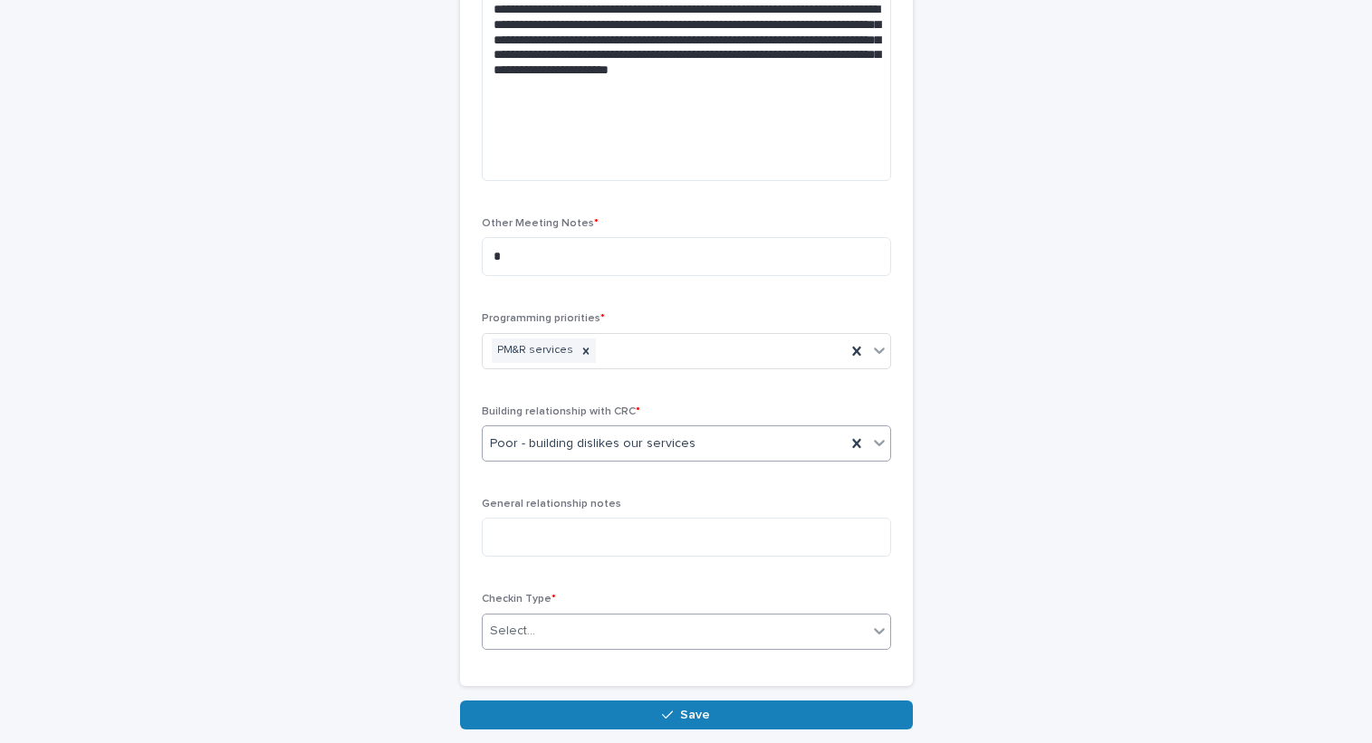
click at [596, 617] on div "Select..." at bounding box center [675, 632] width 385 height 30
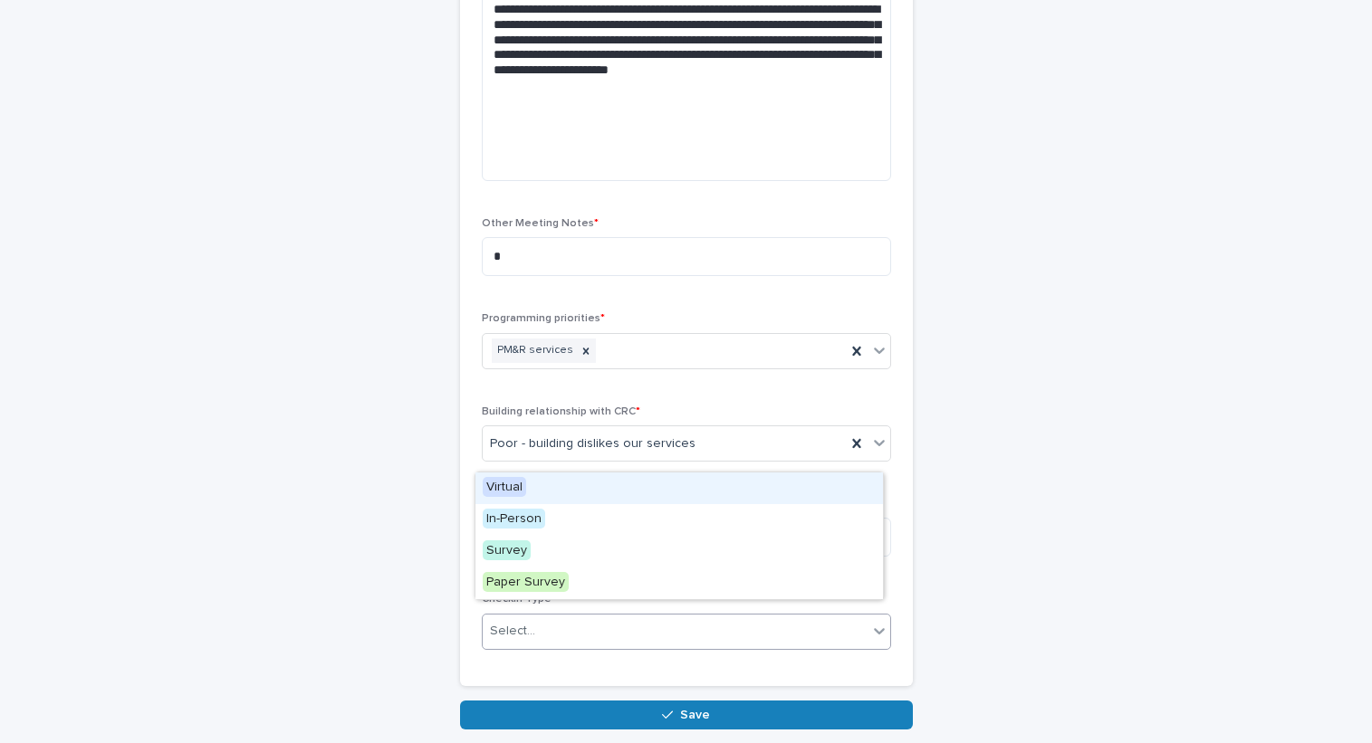
click at [628, 500] on div "Virtual" at bounding box center [678, 489] width 407 height 32
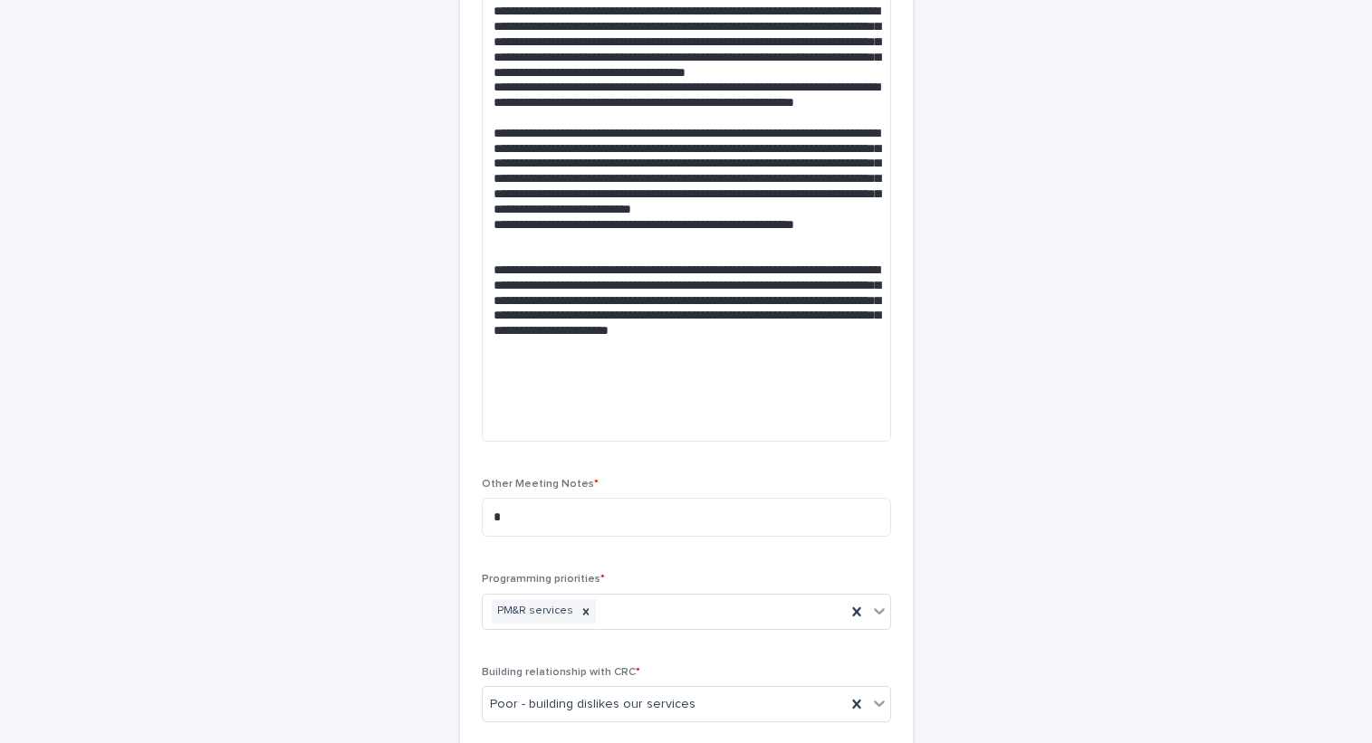
scroll to position [1354, 0]
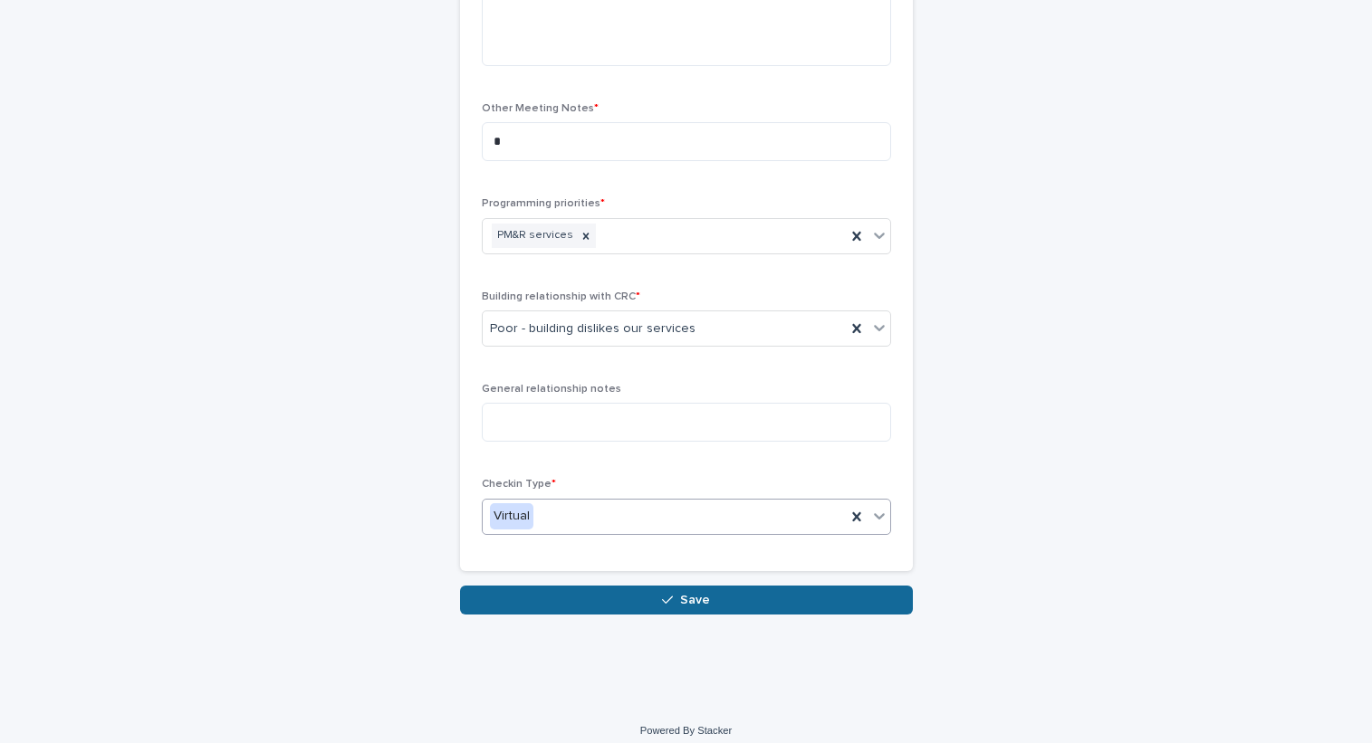
click at [726, 586] on button "Save" at bounding box center [686, 600] width 453 height 29
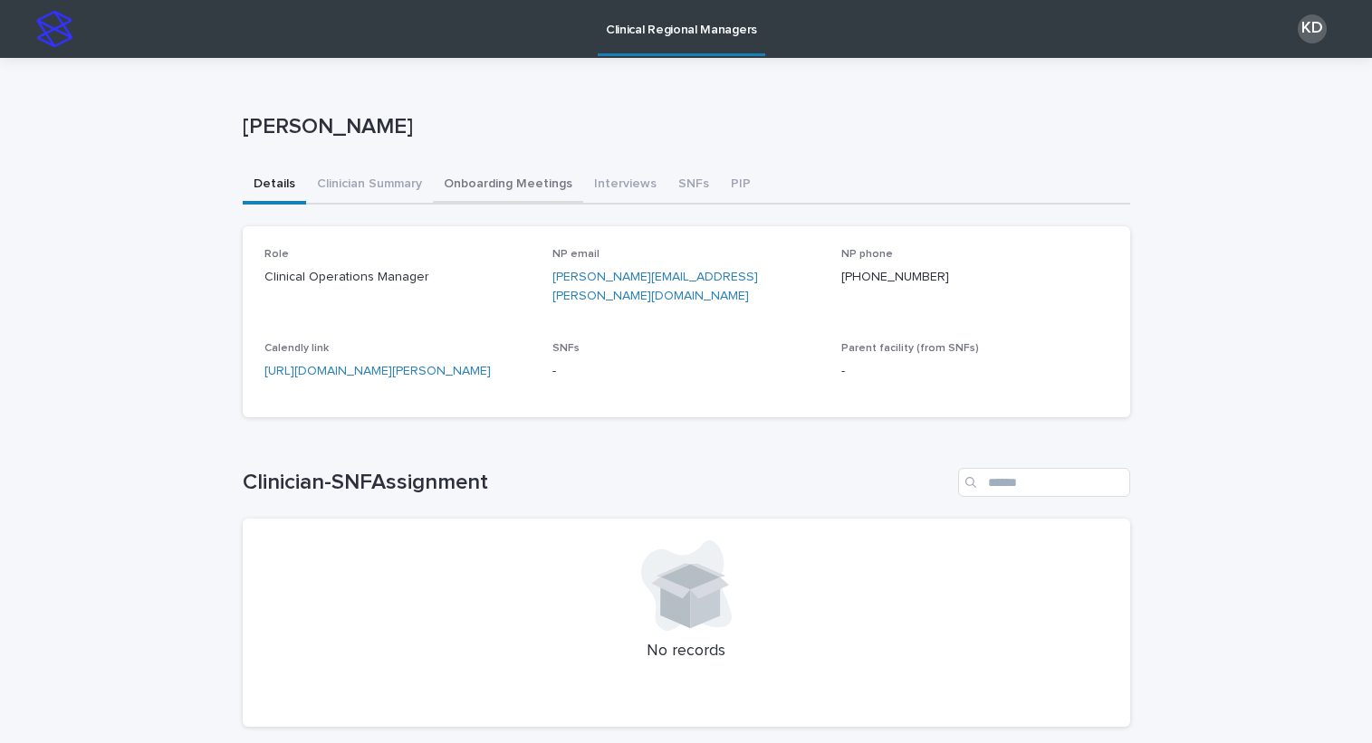
click at [469, 182] on button "Onboarding Meetings" at bounding box center [508, 186] width 150 height 38
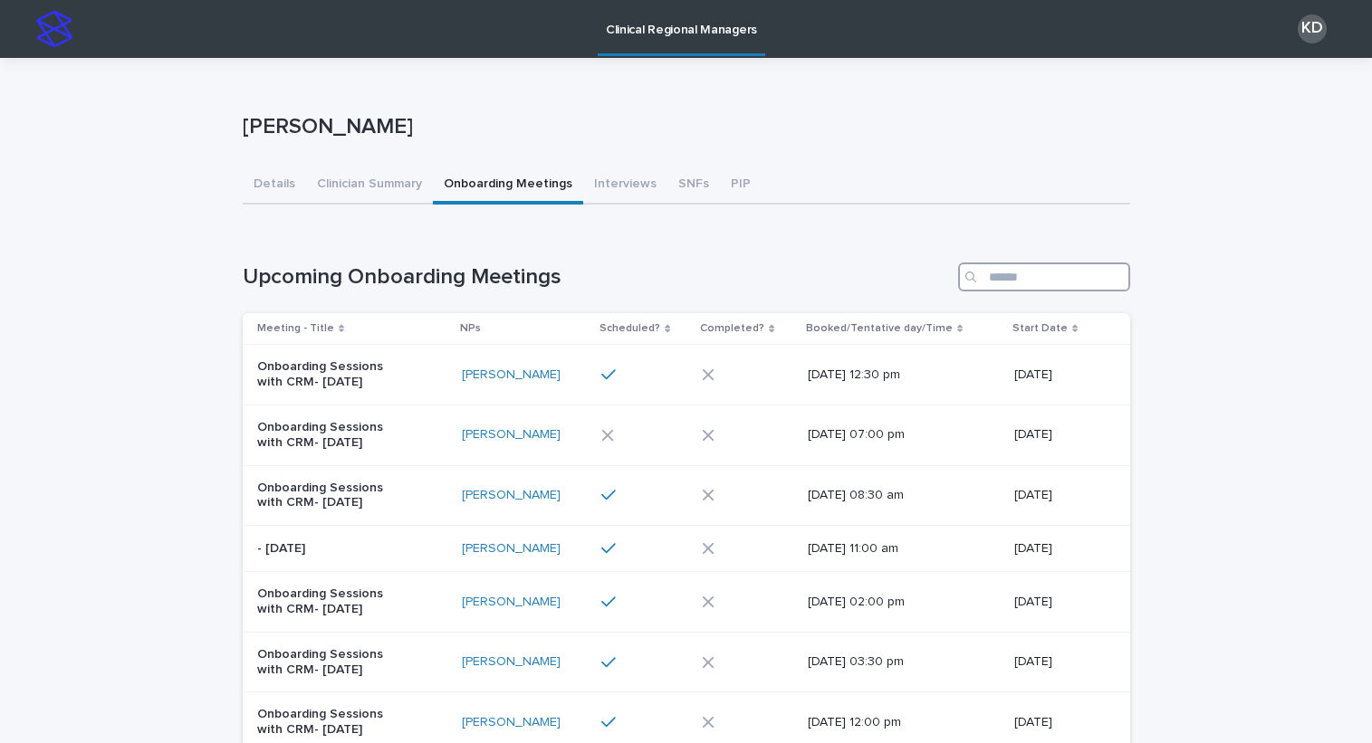
click at [1040, 265] on input "Search" at bounding box center [1044, 277] width 172 height 29
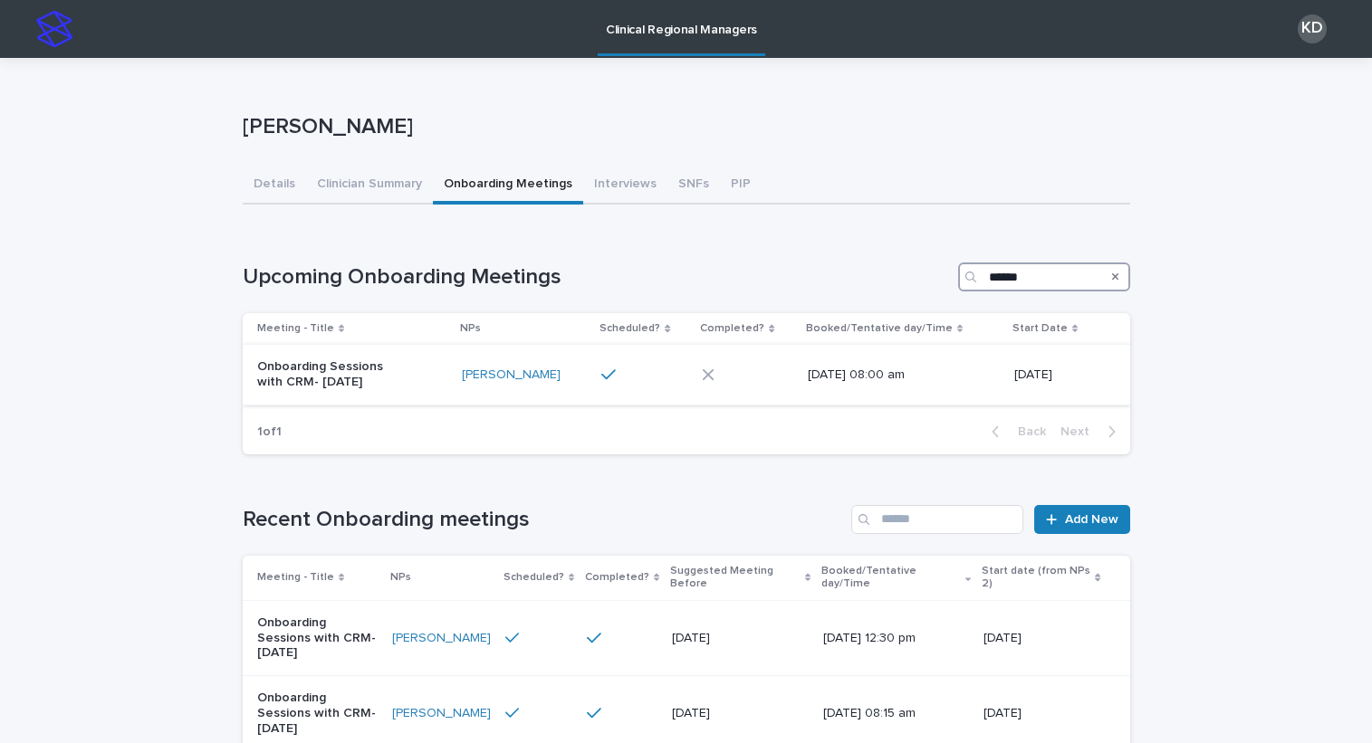
type input "******"
click at [427, 383] on div "Onboarding Sessions with CRM- [DATE]" at bounding box center [352, 374] width 191 height 45
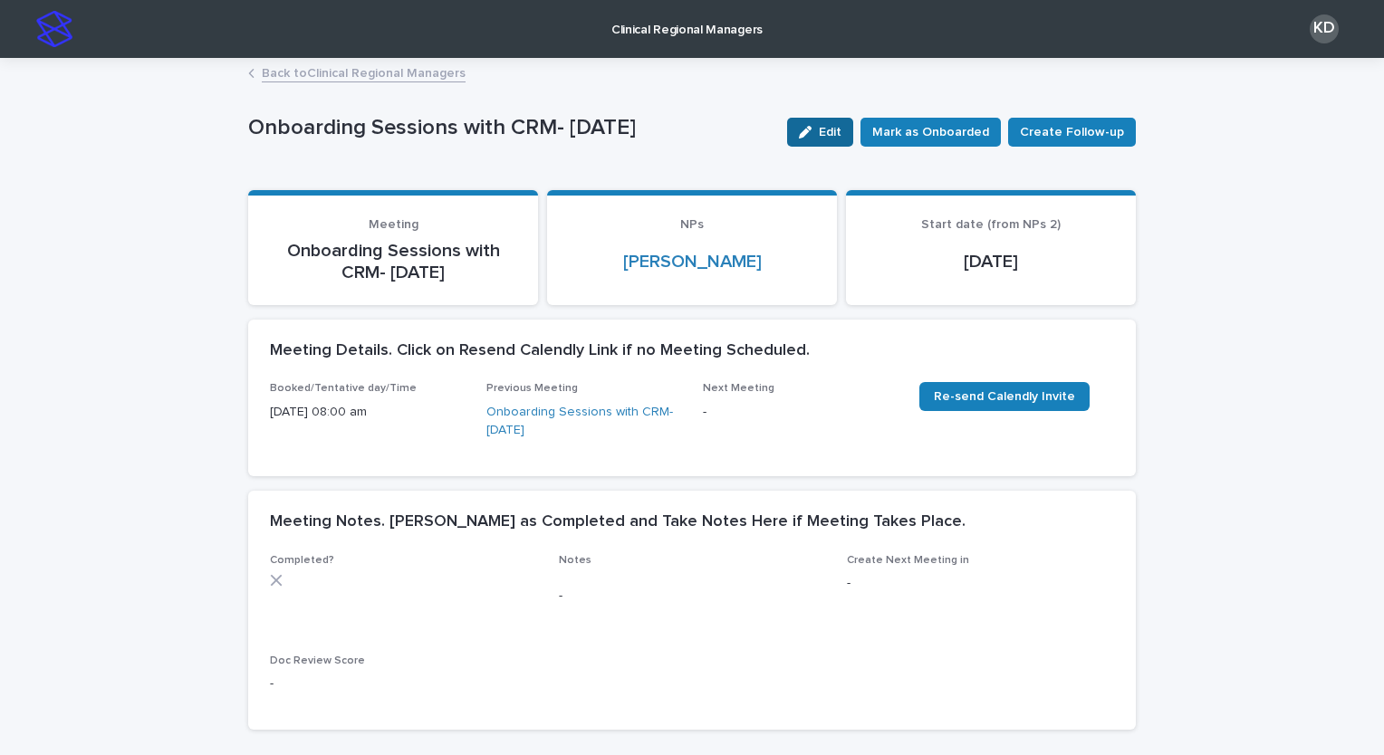
click at [811, 126] on icon "button" at bounding box center [805, 132] width 13 height 13
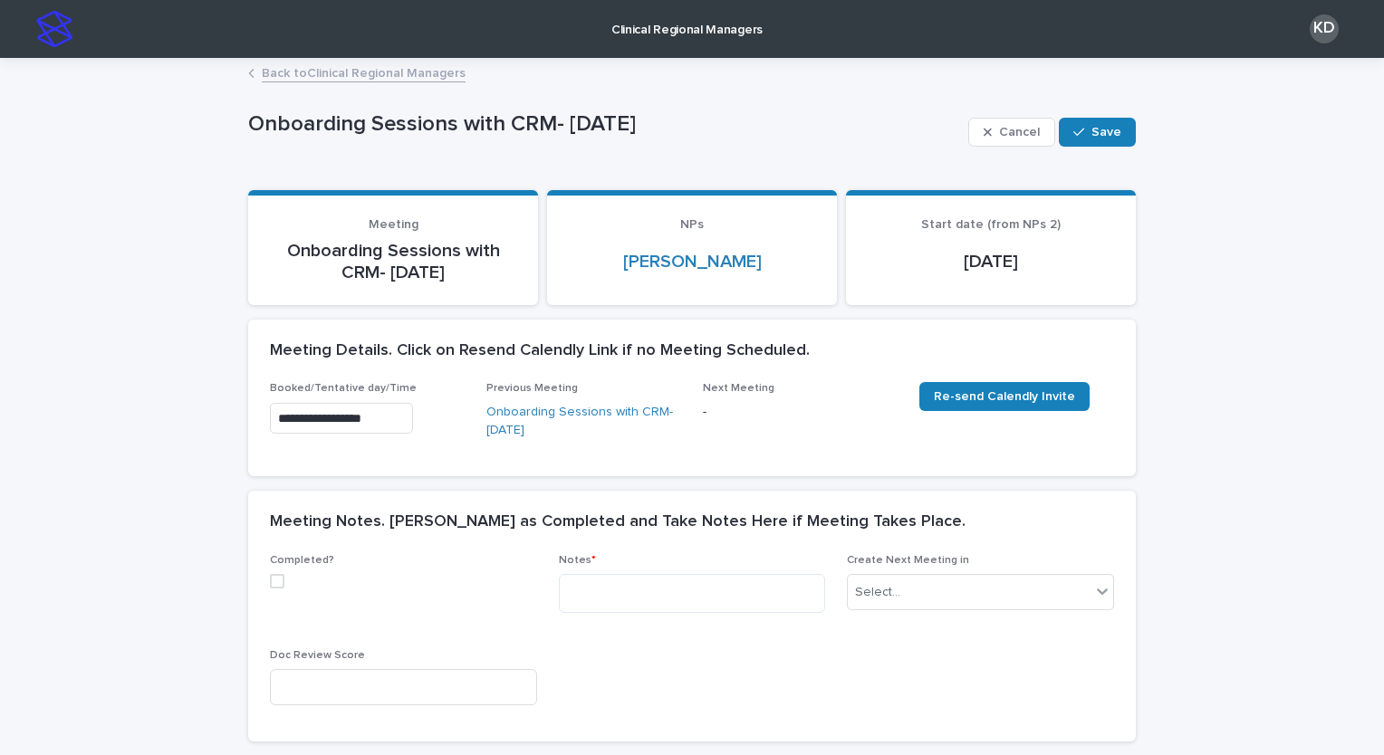
click at [270, 580] on span at bounding box center [277, 581] width 14 height 14
click at [641, 581] on textarea at bounding box center [692, 593] width 267 height 39
paste textarea "**********"
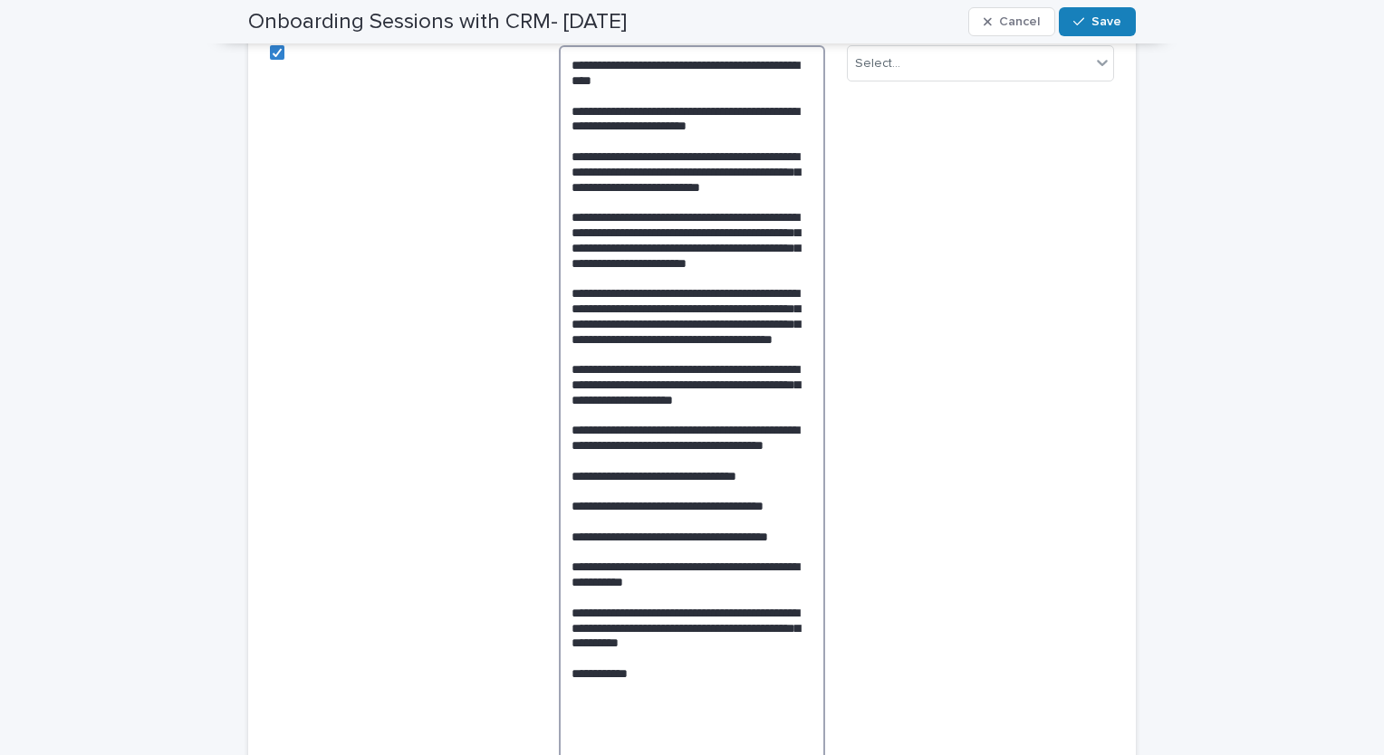
scroll to position [167, 0]
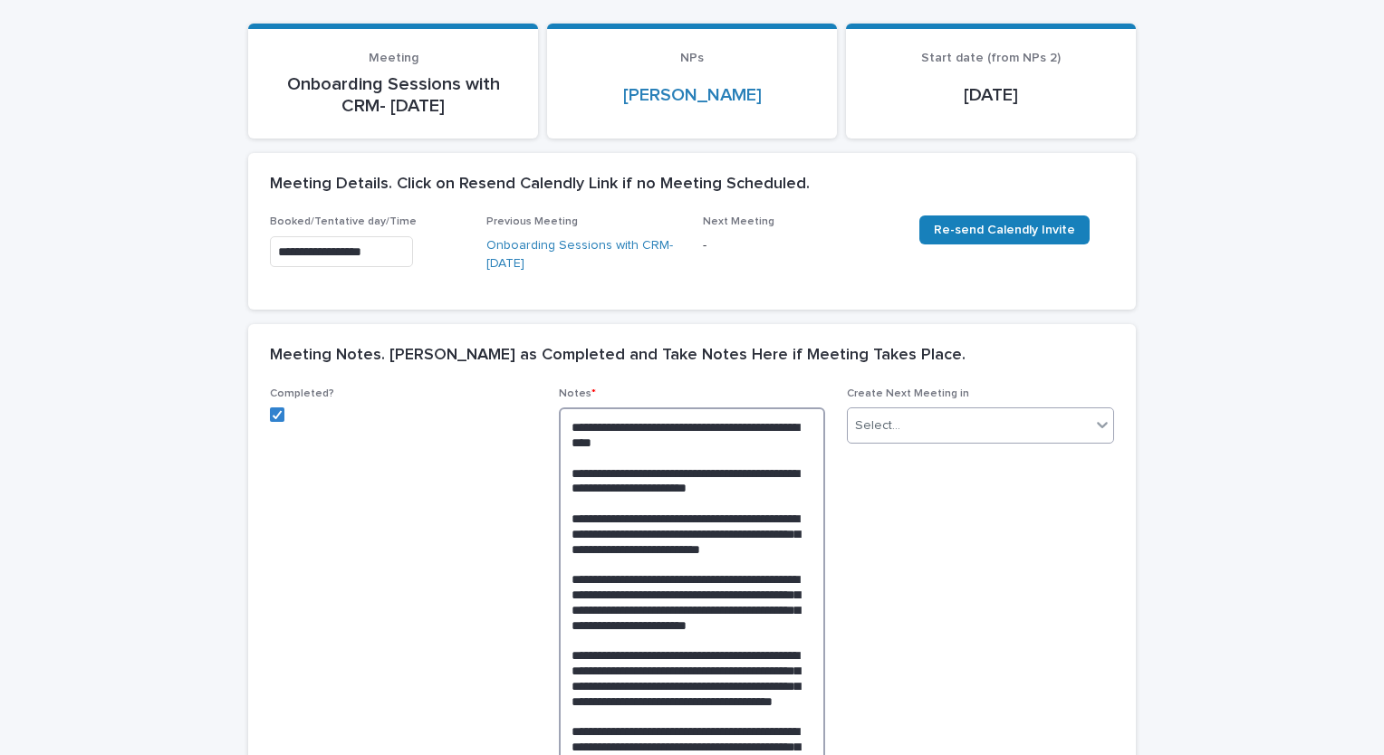
type textarea "**********"
click at [982, 427] on div "Select..." at bounding box center [969, 426] width 243 height 30
click at [928, 587] on div "2 Weeks" at bounding box center [973, 586] width 265 height 32
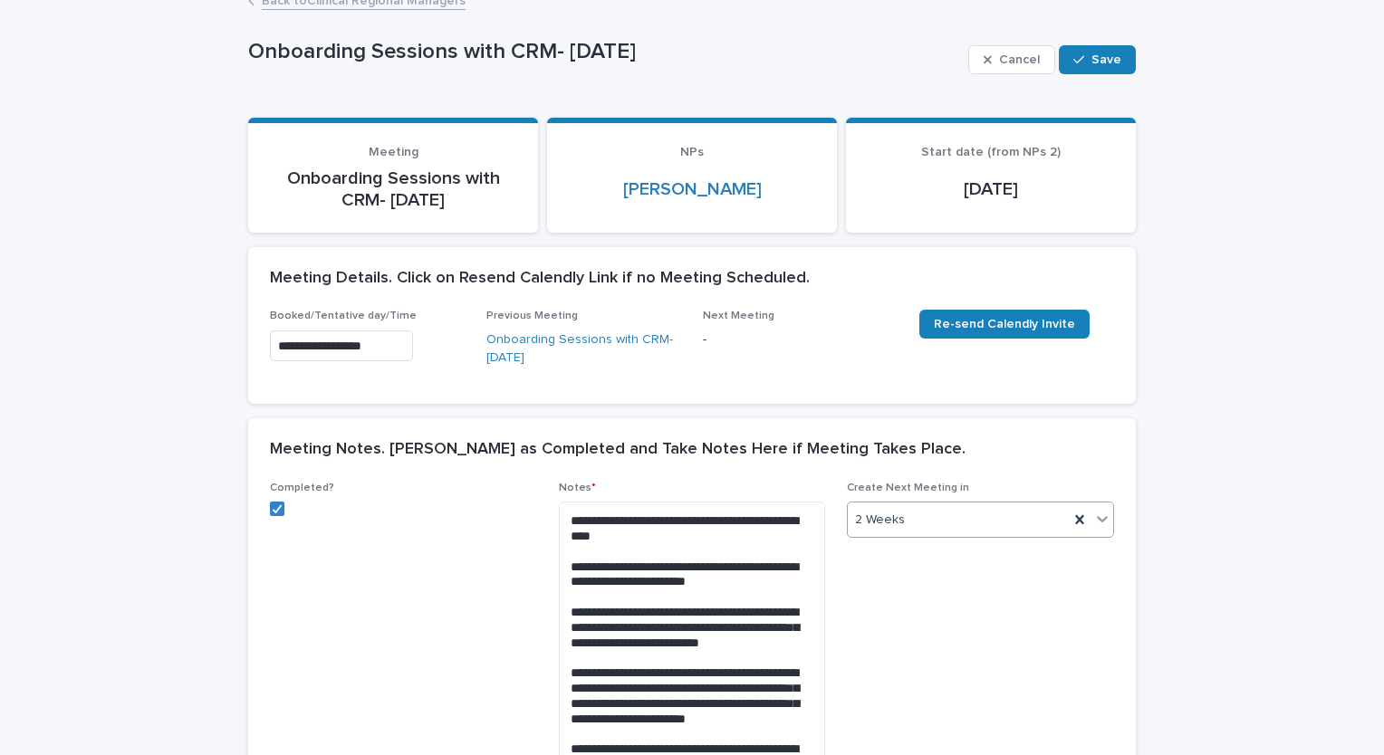
scroll to position [0, 0]
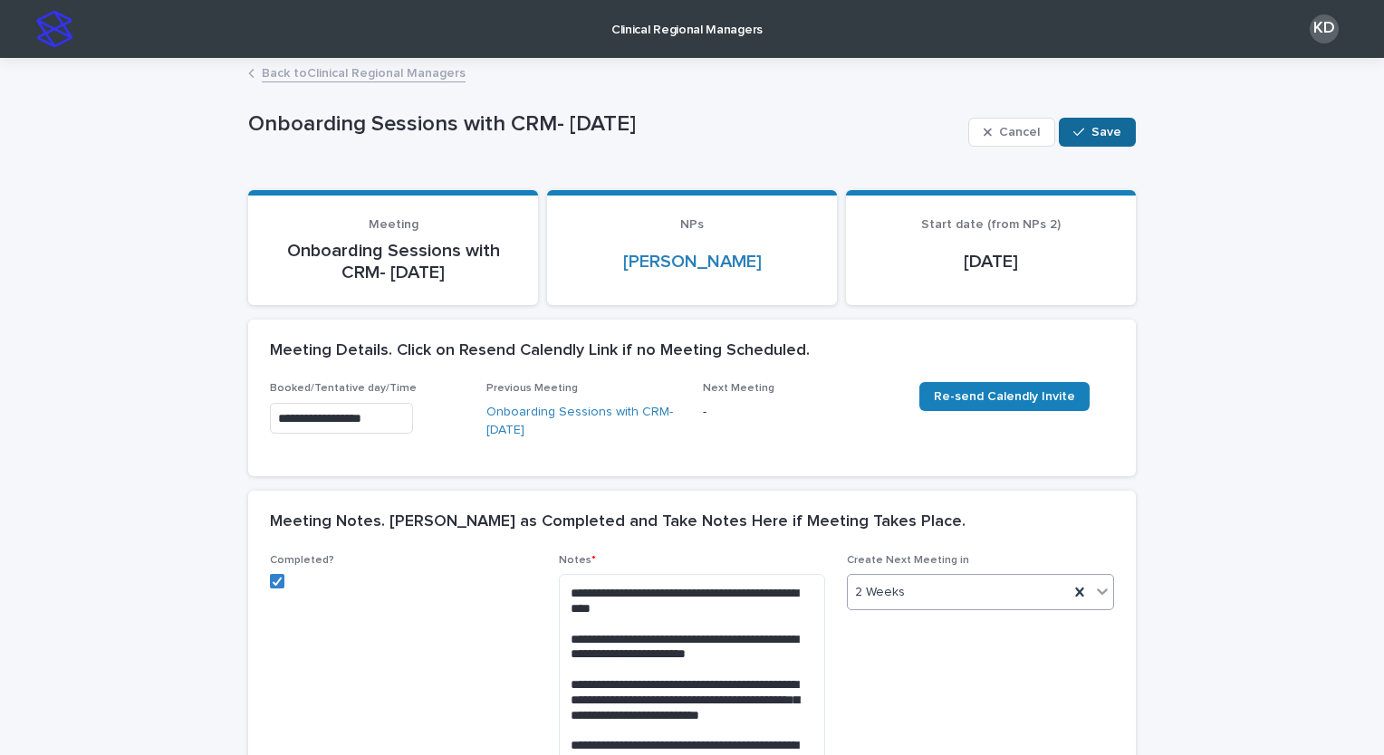
drag, startPoint x: 1097, startPoint y: 128, endPoint x: 1083, endPoint y: 133, distance: 14.6
click at [1093, 131] on span "Save" at bounding box center [1106, 132] width 30 height 13
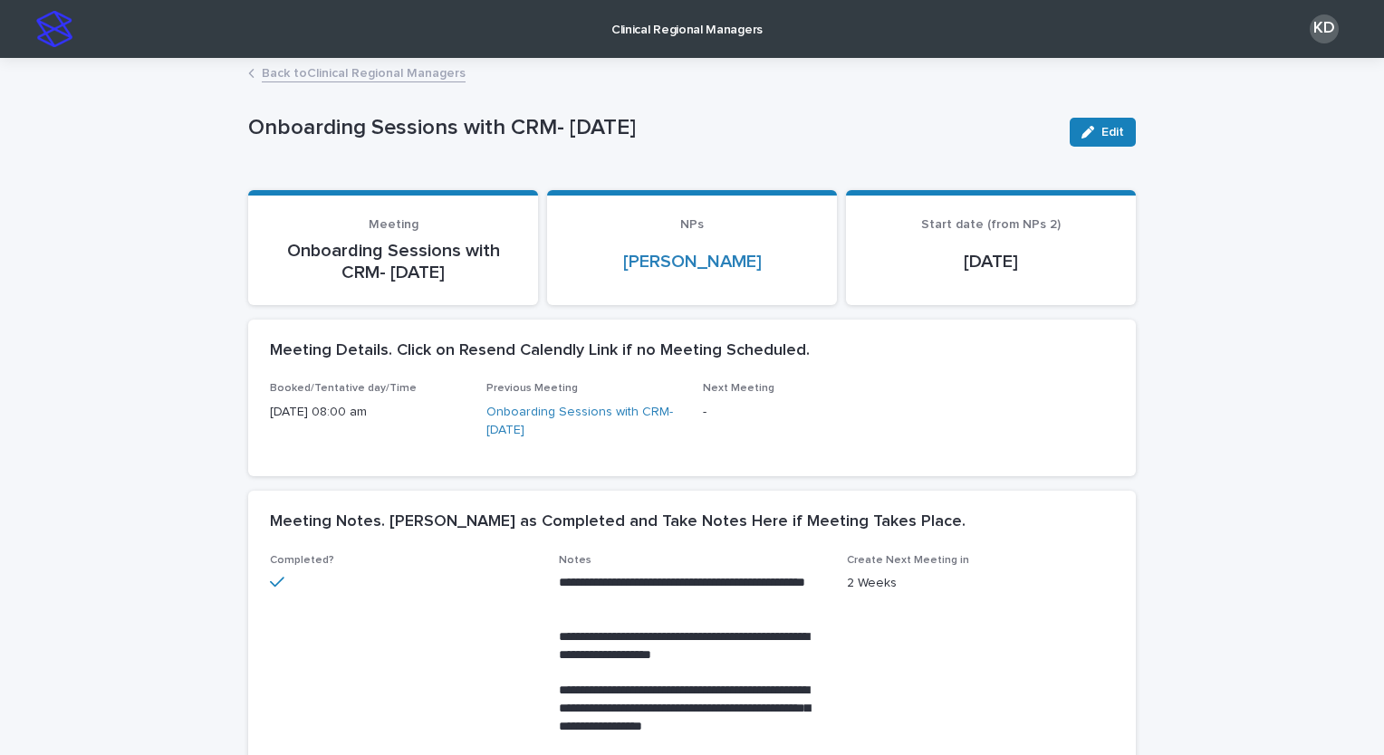
click at [358, 73] on link "Back to Clinical Regional Managers" at bounding box center [364, 72] width 204 height 21
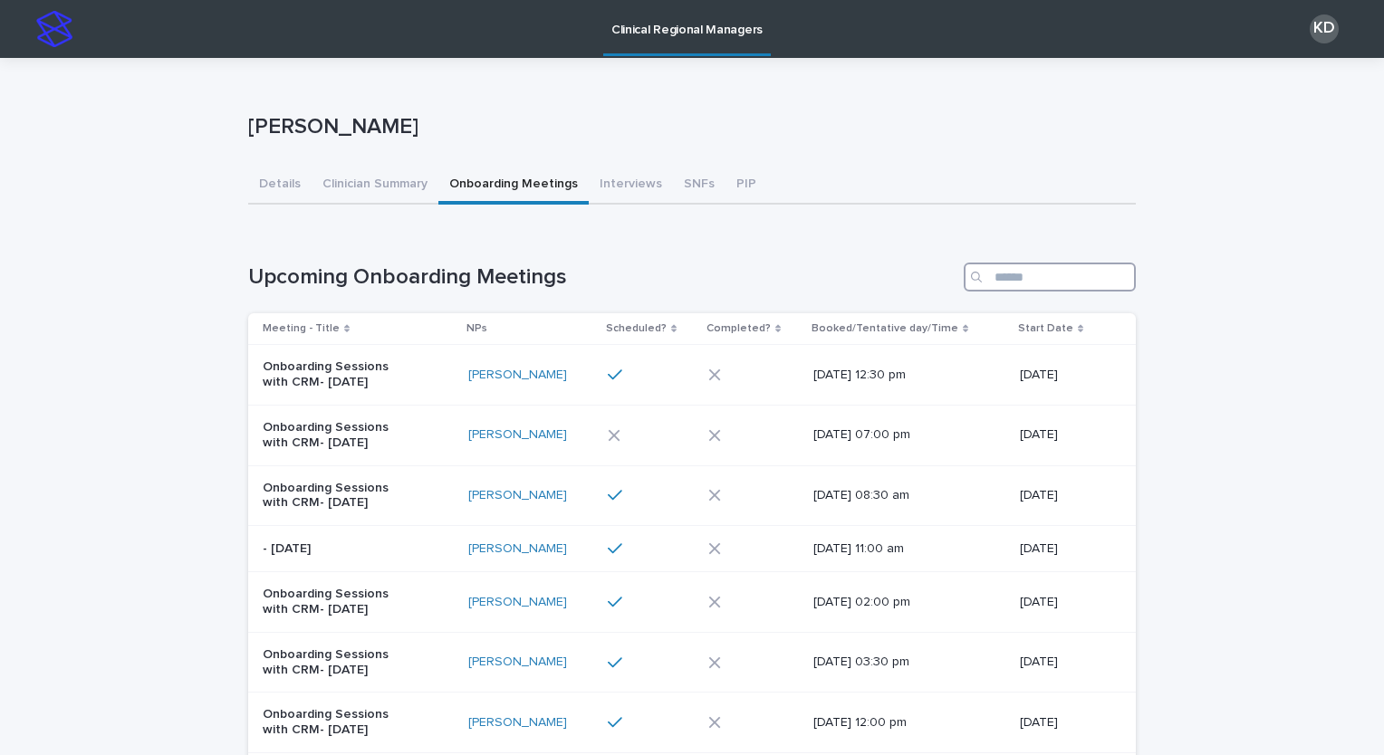
click at [1021, 284] on input "Search" at bounding box center [1049, 277] width 172 height 29
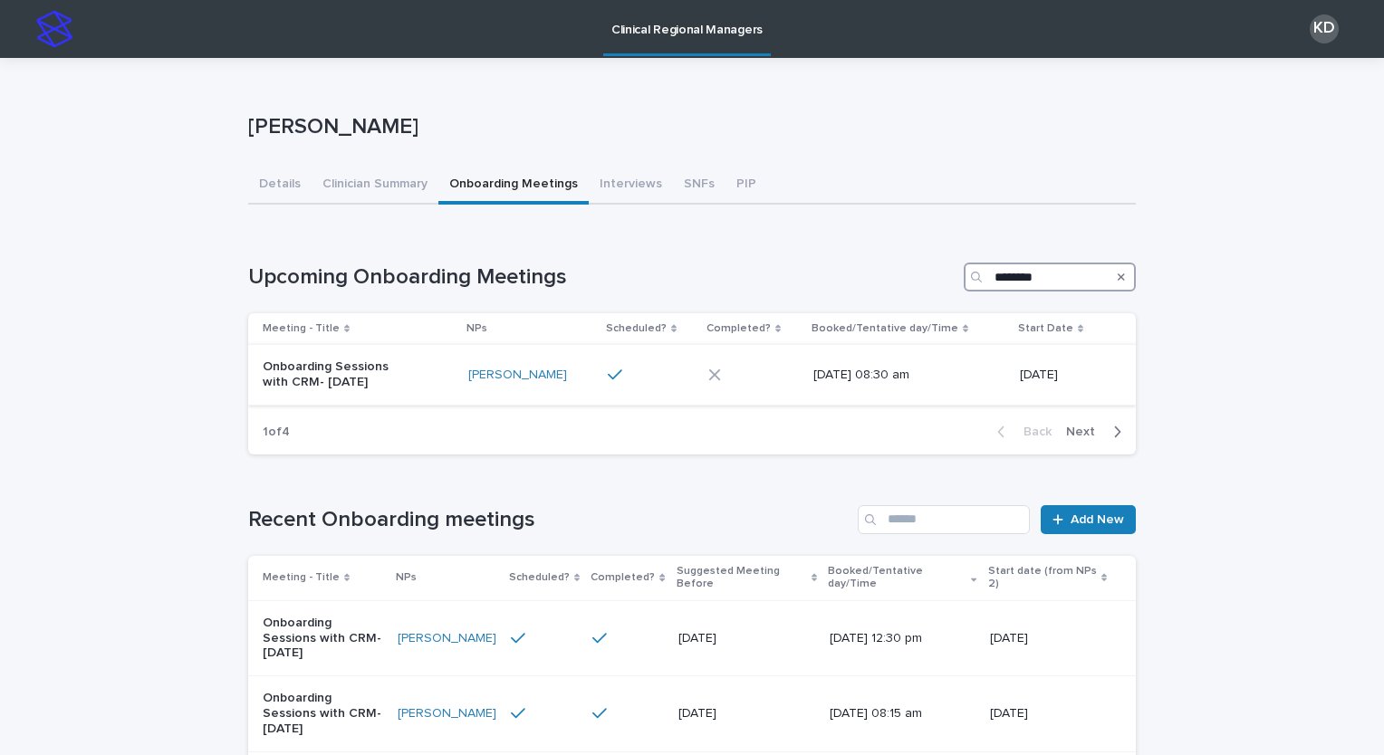
type input "********"
click at [435, 365] on div "Onboarding Sessions with CRM- [DATE]" at bounding box center [358, 374] width 191 height 45
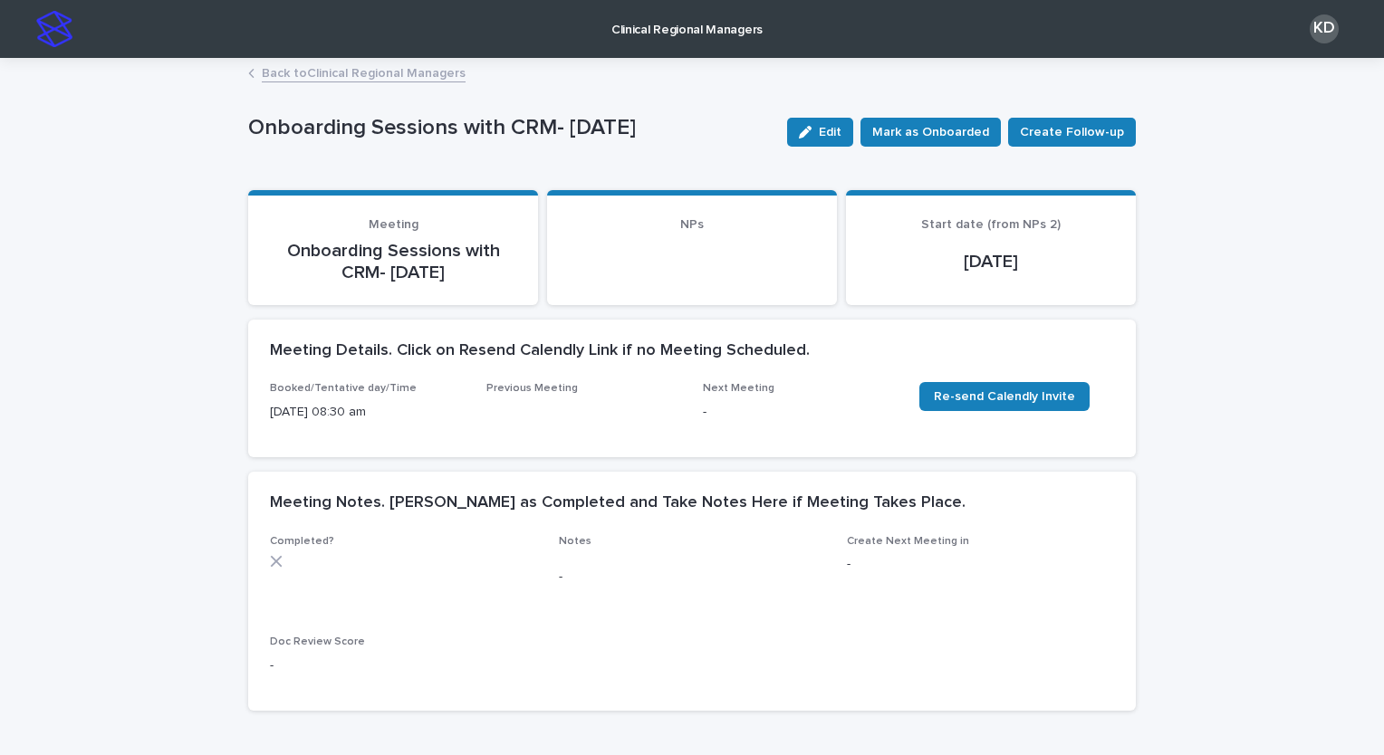
drag, startPoint x: 819, startPoint y: 134, endPoint x: 791, endPoint y: 207, distance: 78.5
click at [819, 133] on div "button" at bounding box center [809, 132] width 20 height 13
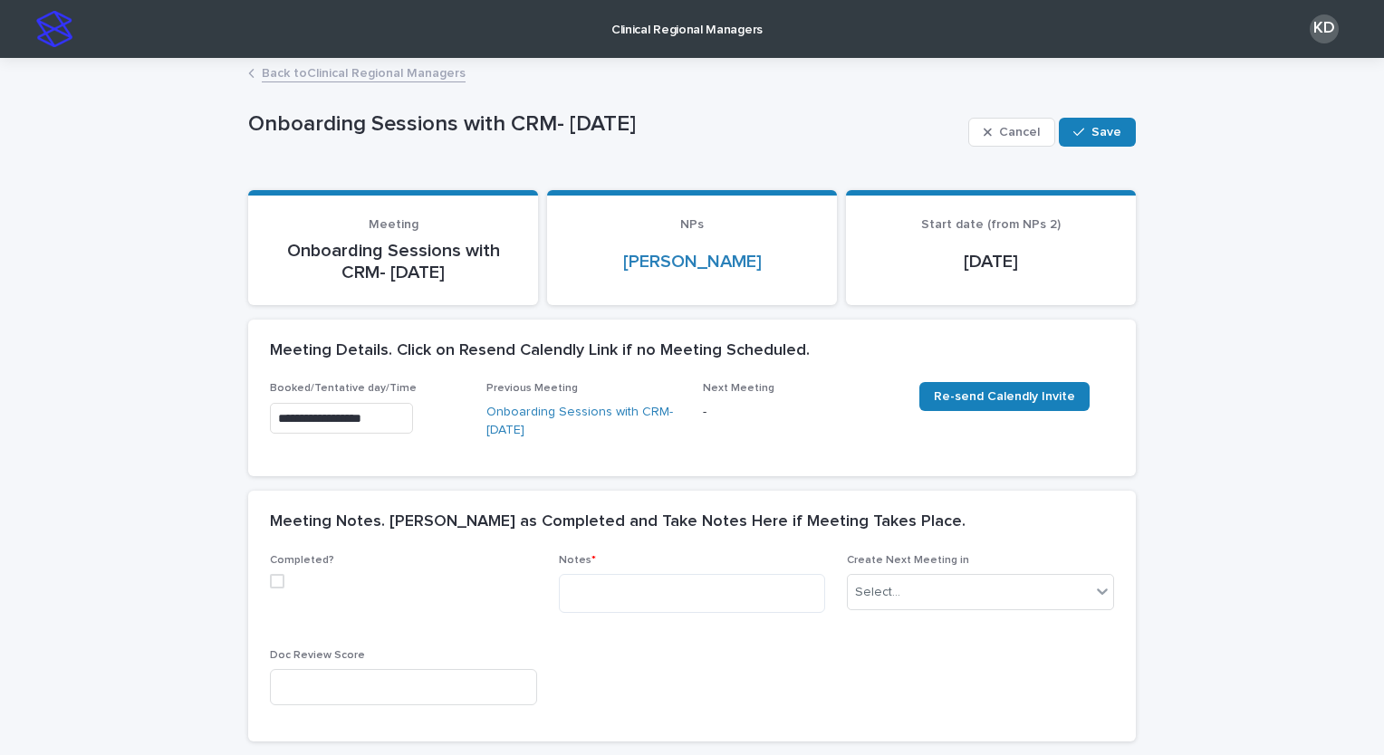
click at [271, 584] on span at bounding box center [277, 581] width 14 height 14
click at [675, 602] on textarea at bounding box center [692, 593] width 267 height 39
paste textarea "**********"
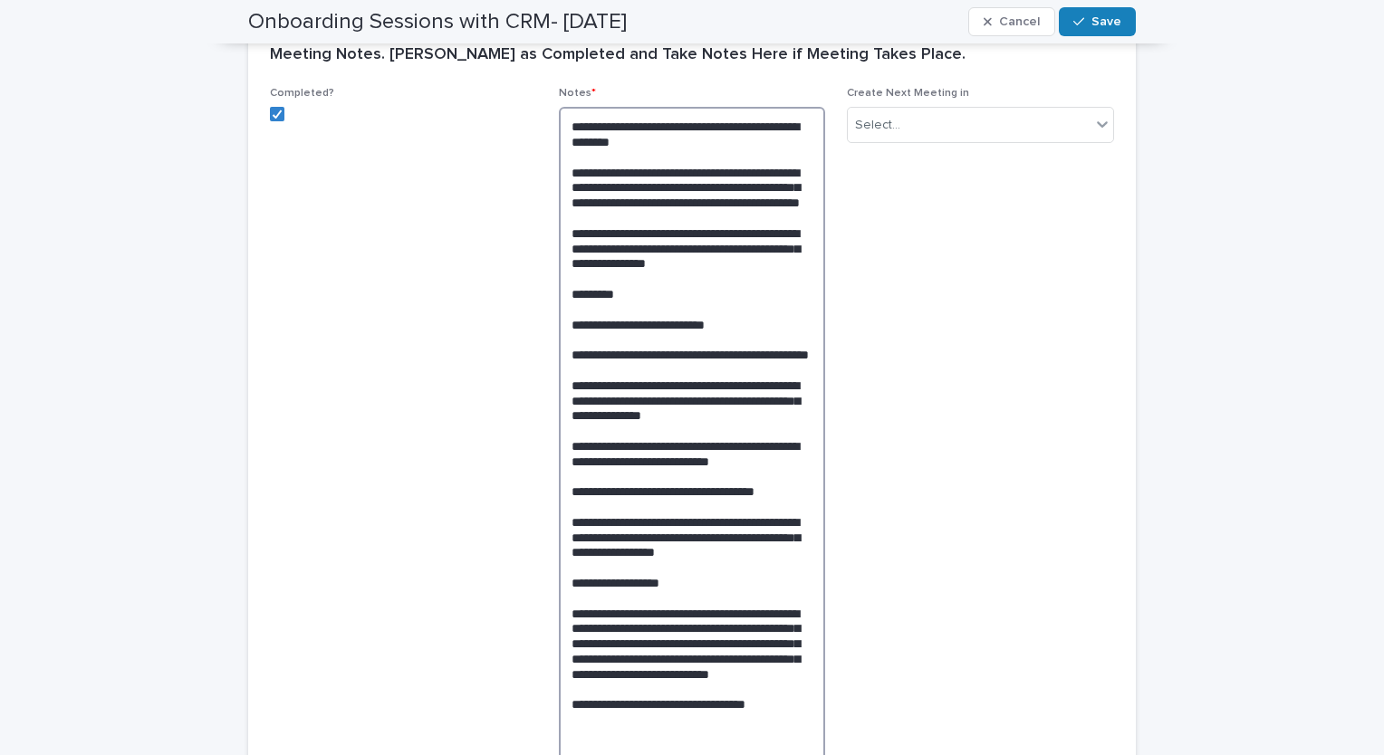
scroll to position [105, 0]
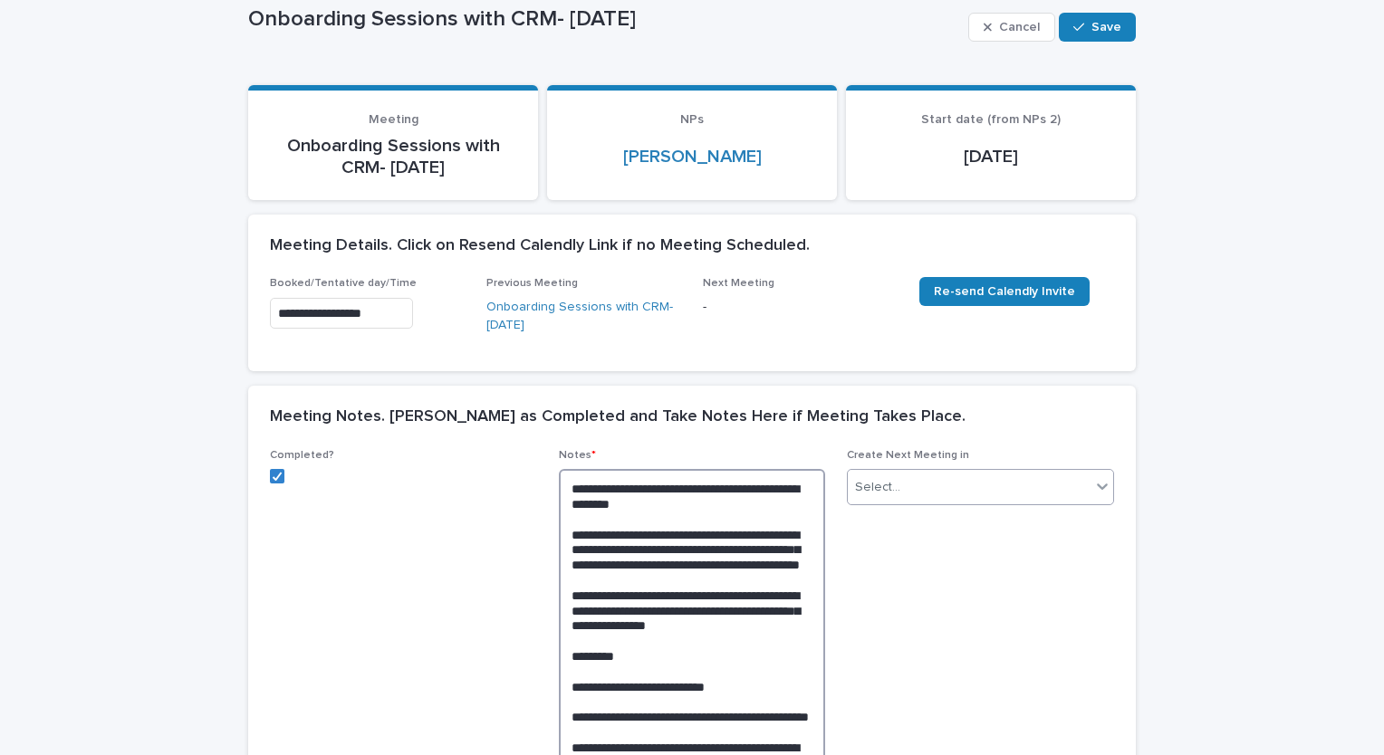
type textarea "**********"
click at [982, 476] on div "Select..." at bounding box center [969, 488] width 243 height 30
click at [953, 646] on div "2 Weeks" at bounding box center [973, 647] width 265 height 32
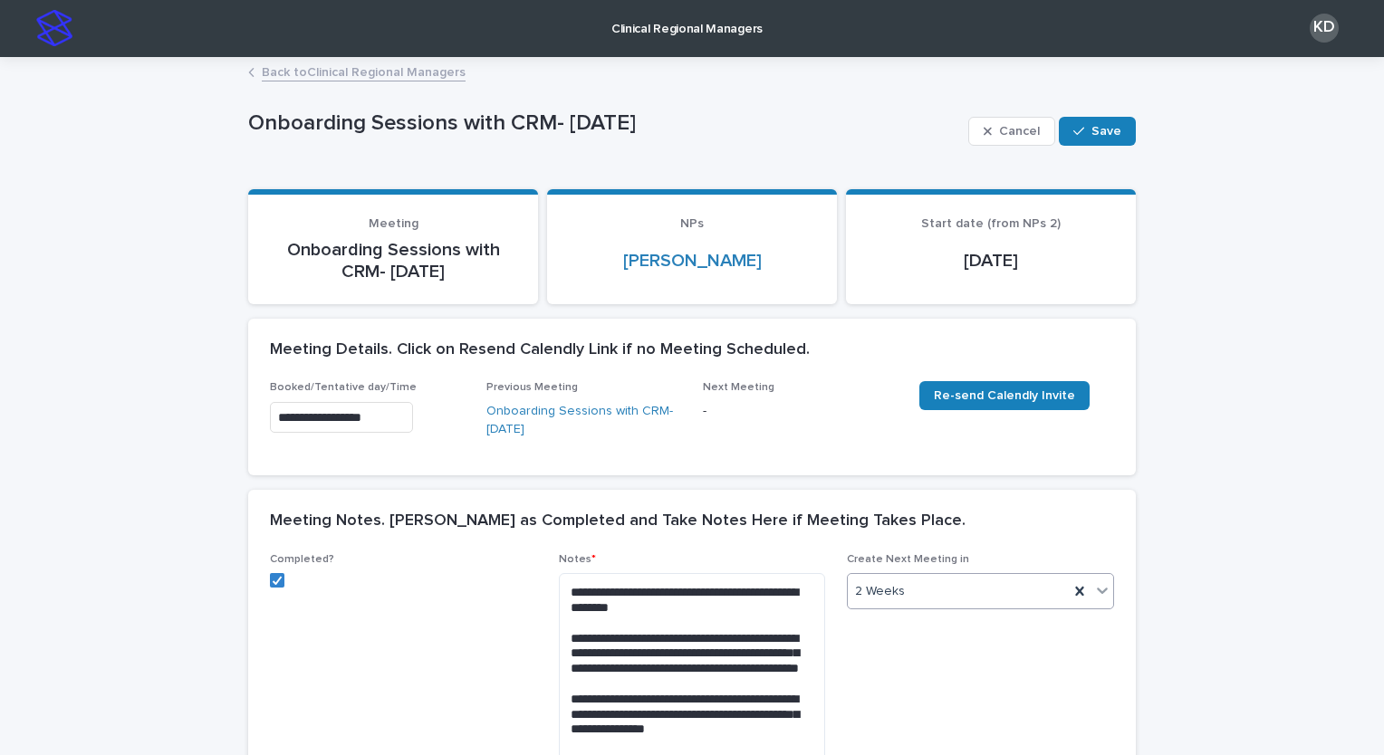
scroll to position [0, 0]
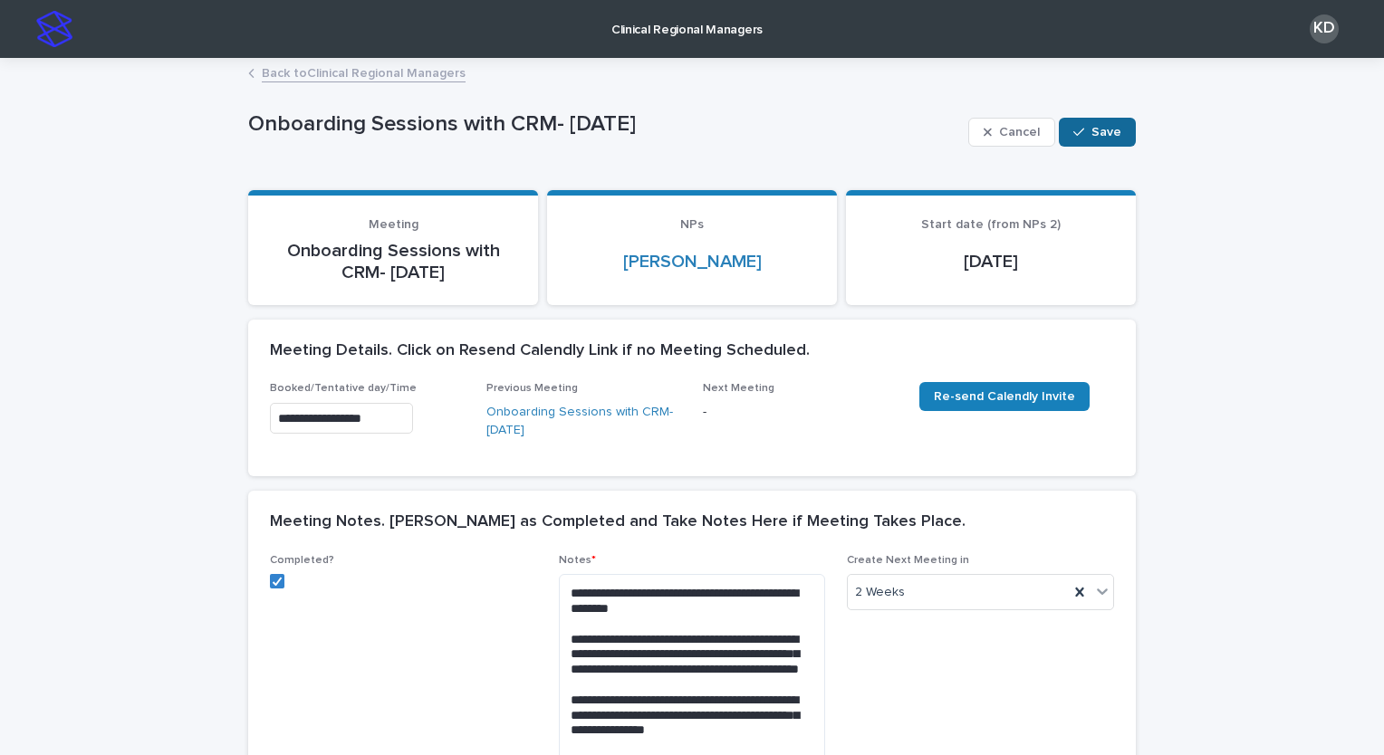
click at [1100, 126] on span "Save" at bounding box center [1106, 132] width 30 height 13
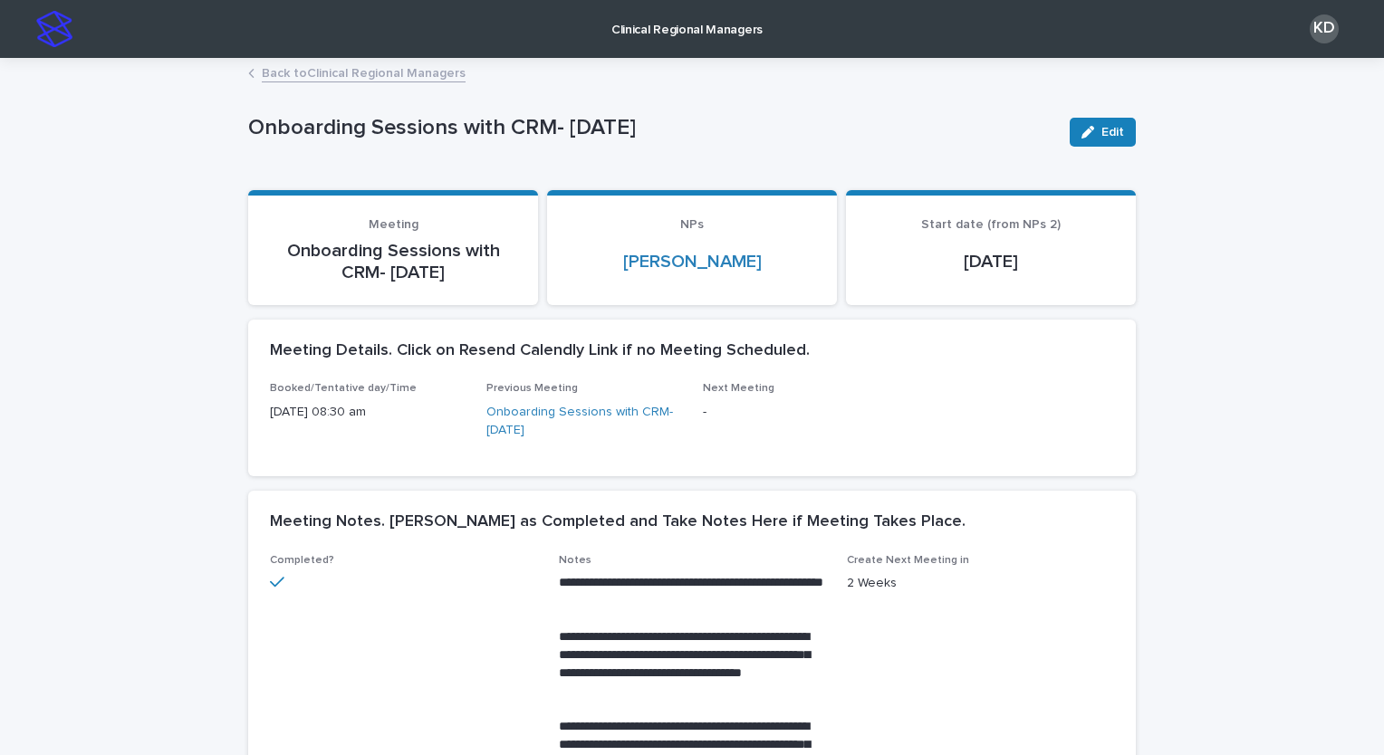
click at [344, 67] on link "Back to Clinical Regional Managers" at bounding box center [364, 72] width 204 height 21
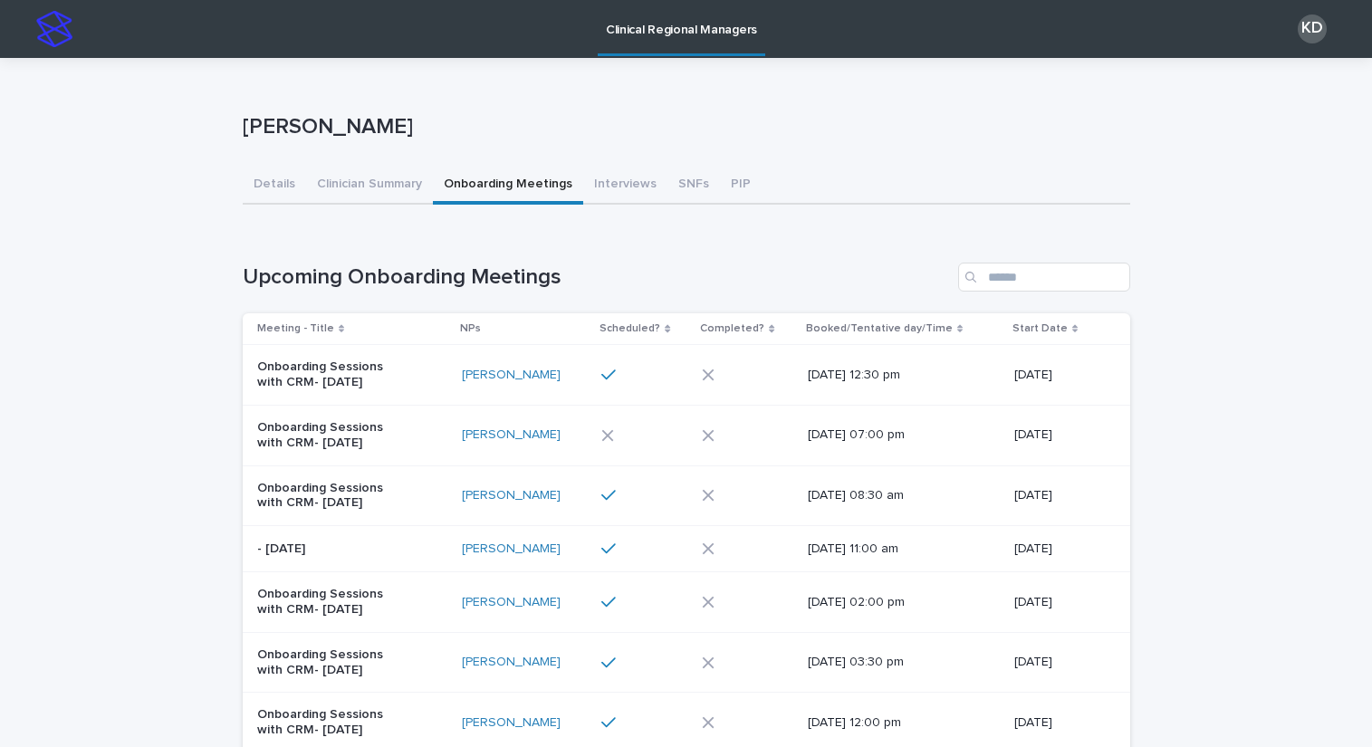
drag, startPoint x: 503, startPoint y: 62, endPoint x: 607, endPoint y: 5, distance: 119.2
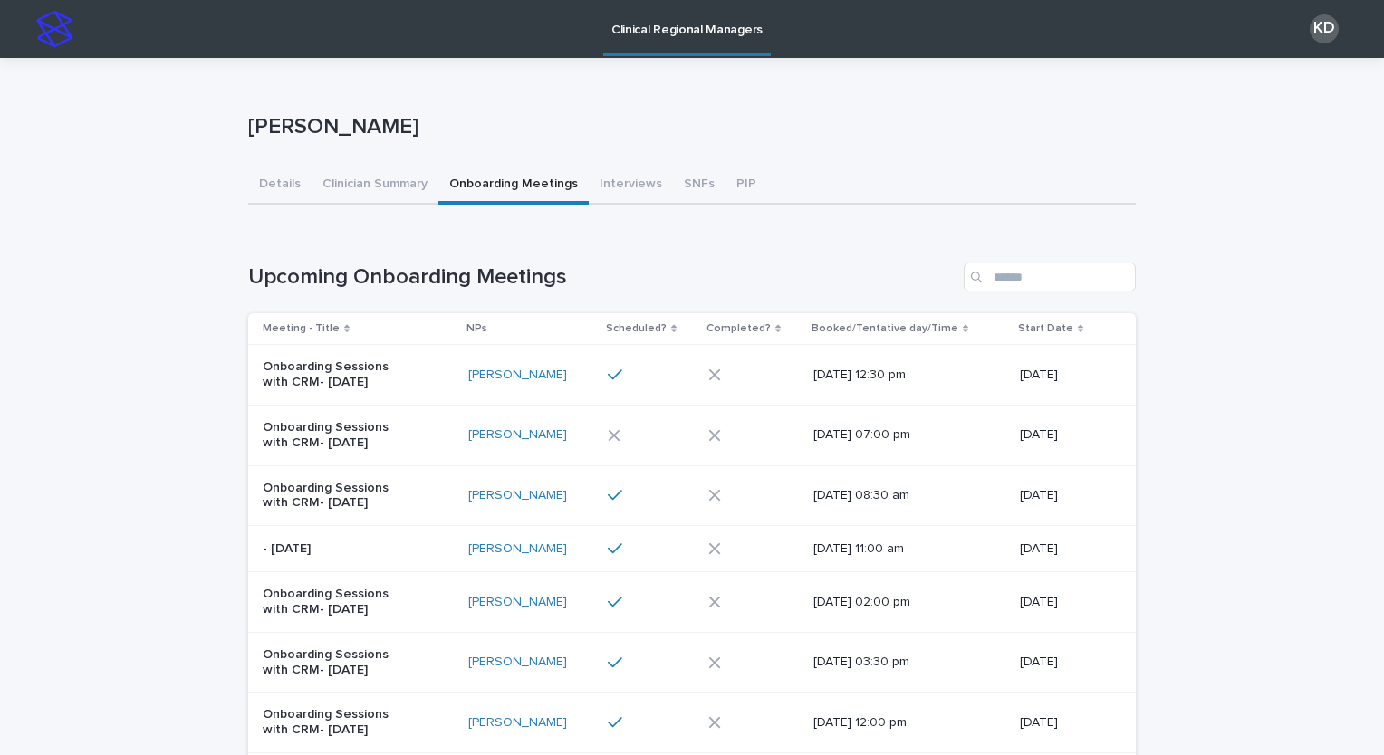
click at [673, 180] on button "SNFs" at bounding box center [699, 186] width 53 height 38
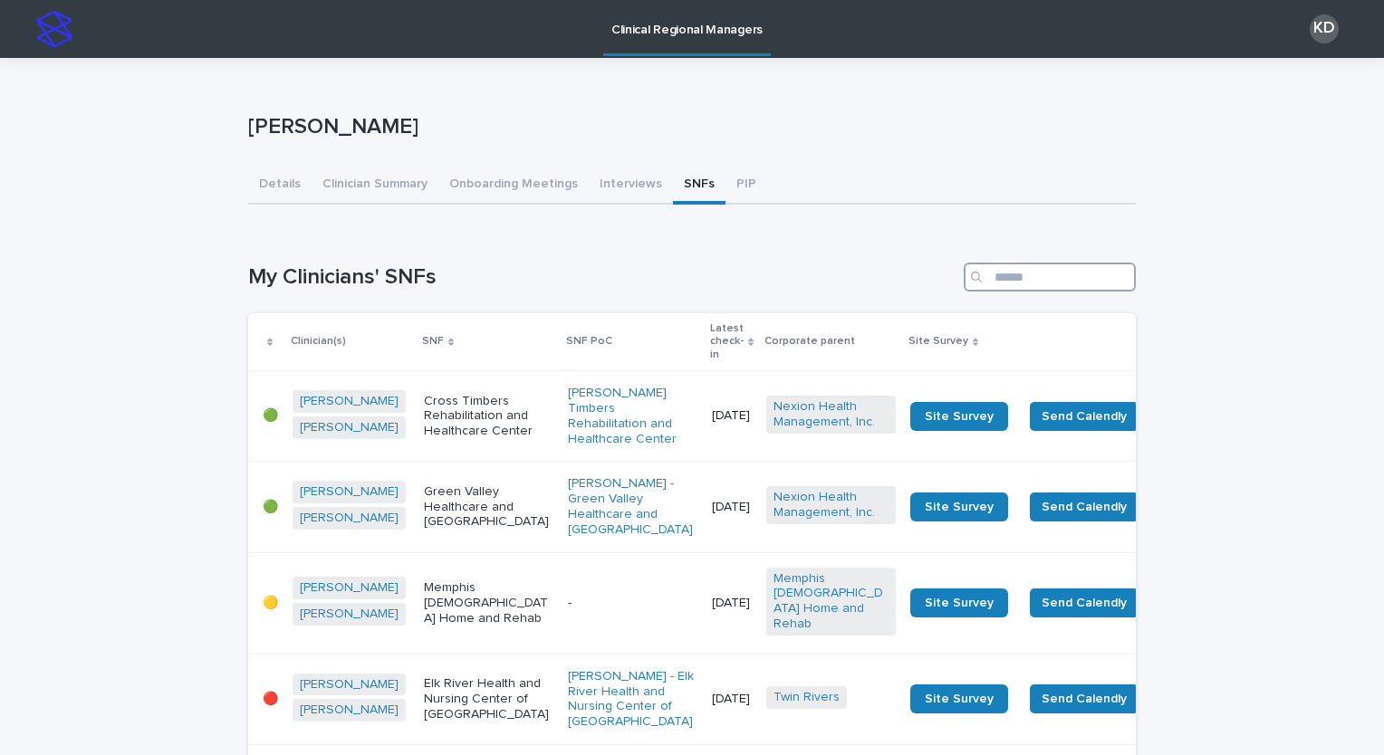
drag, startPoint x: 1043, startPoint y: 281, endPoint x: 1034, endPoint y: 272, distance: 12.8
click at [1042, 280] on input "Search" at bounding box center [1049, 277] width 172 height 29
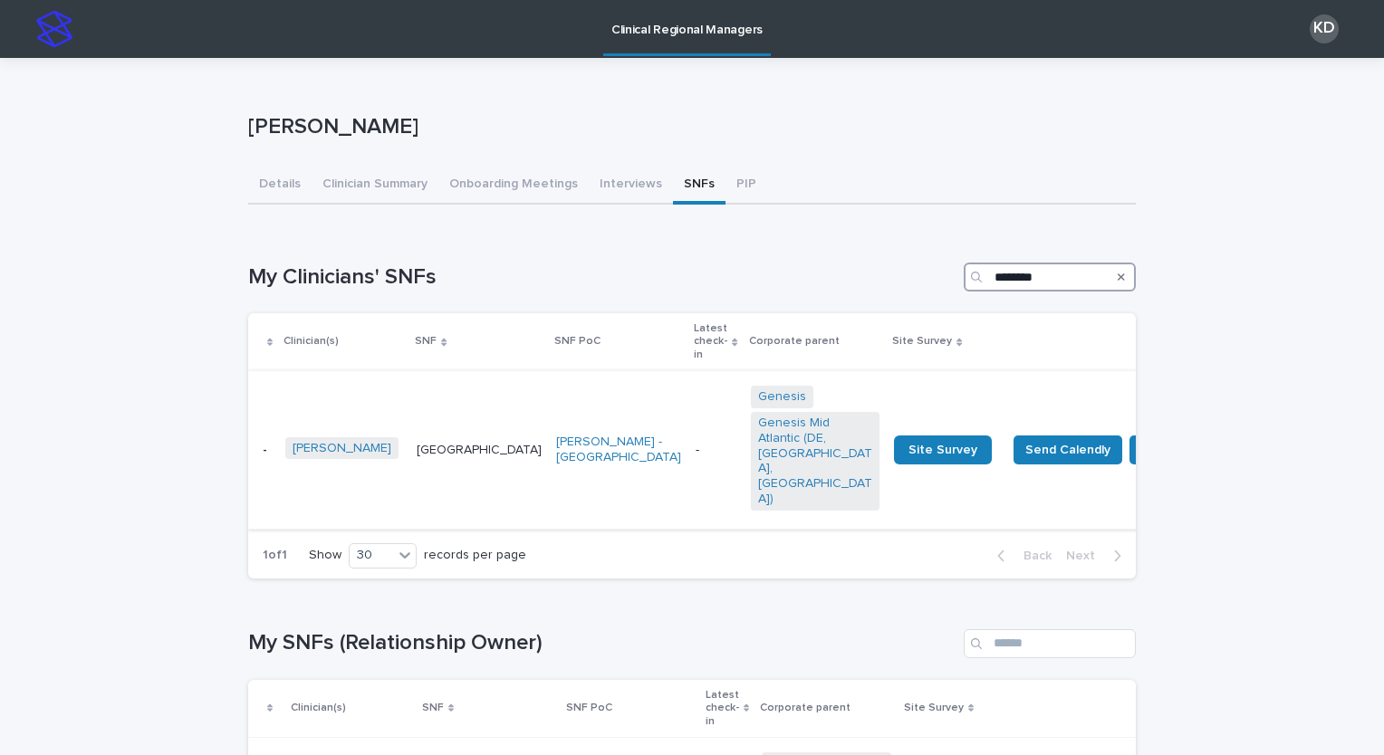
type input "********"
click at [549, 442] on td "[PERSON_NAME] - [GEOGRAPHIC_DATA]" at bounding box center [618, 450] width 139 height 158
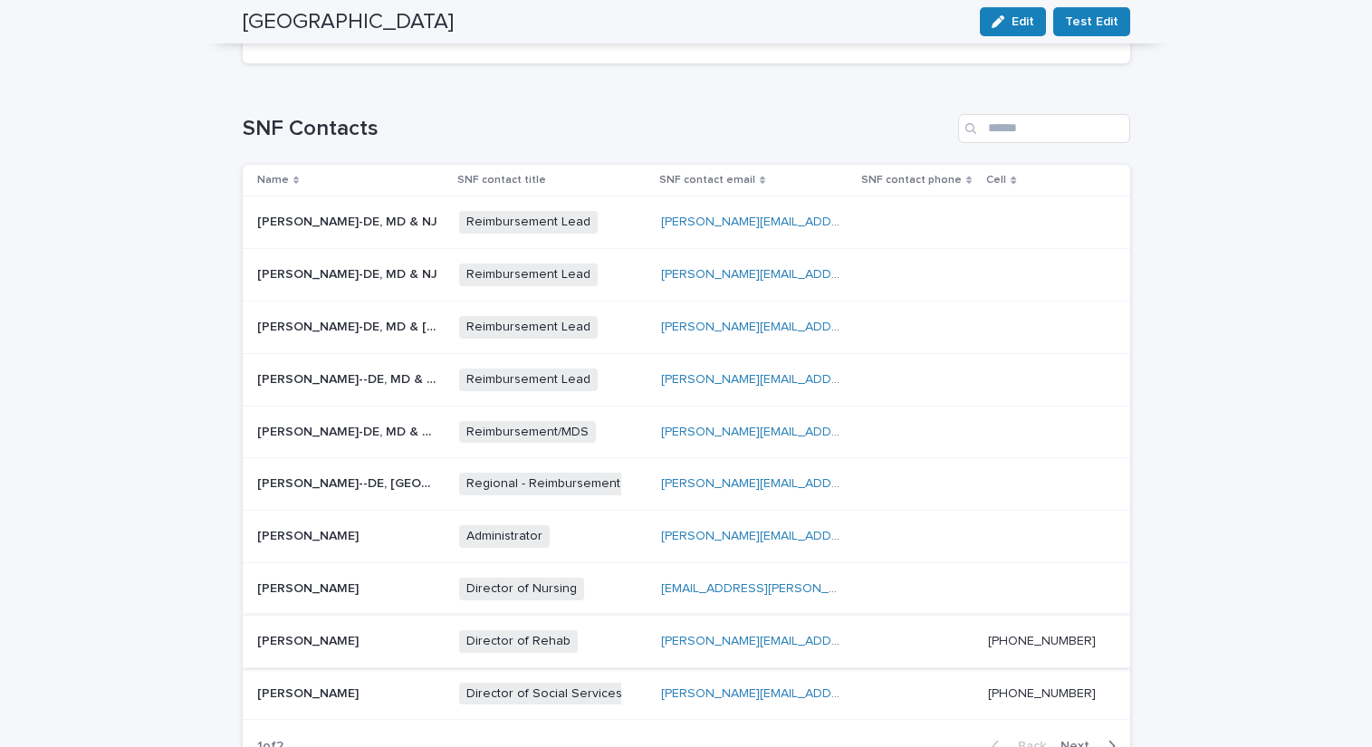
scroll to position [634, 0]
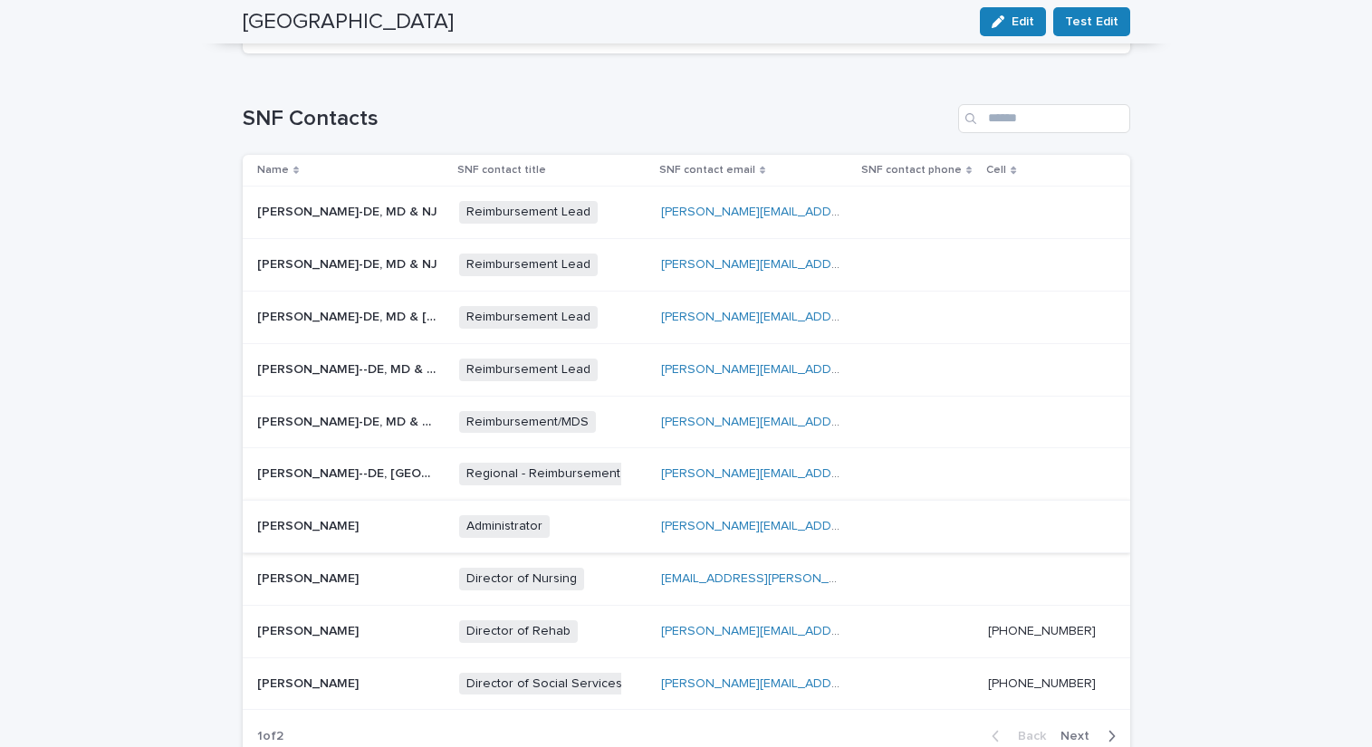
click at [724, 520] on link "[PERSON_NAME][EMAIL_ADDRESS][PERSON_NAME][DOMAIN_NAME]" at bounding box center [862, 526] width 402 height 13
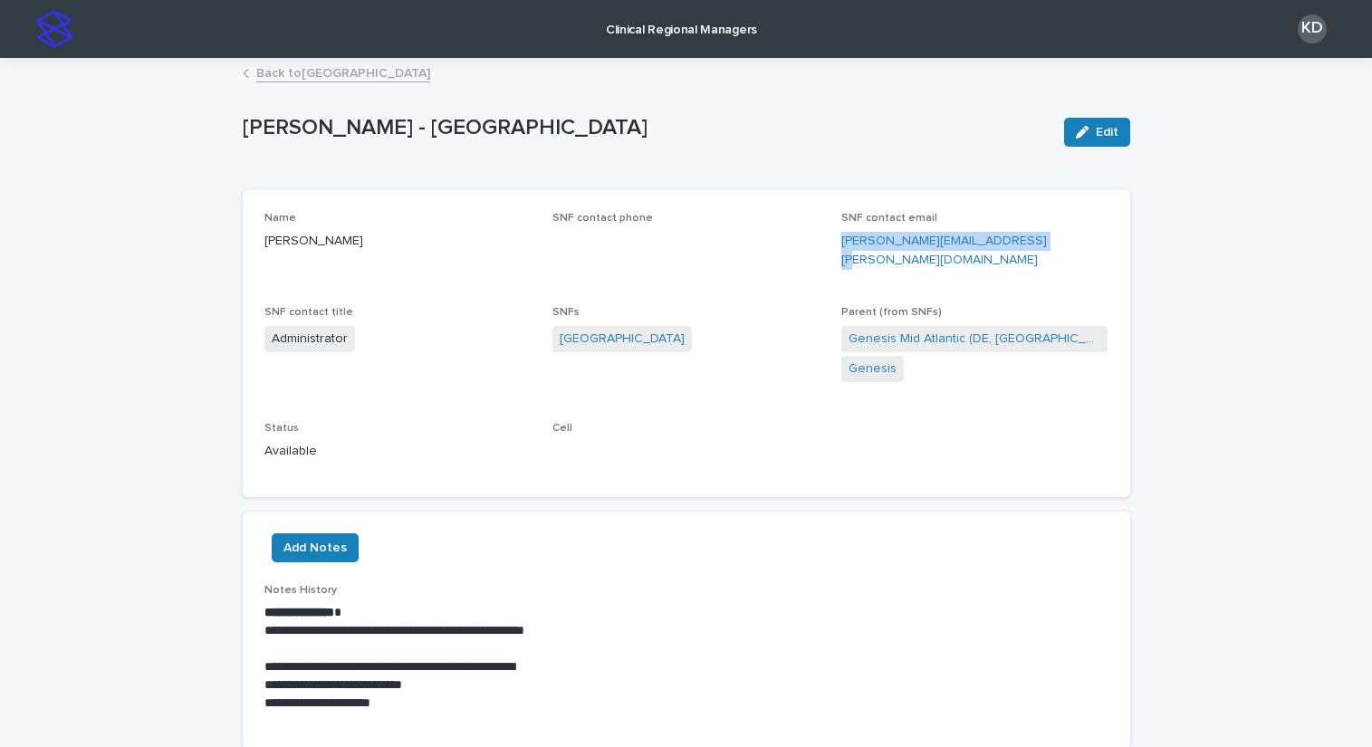
drag, startPoint x: 831, startPoint y: 240, endPoint x: 1029, endPoint y: 242, distance: 197.4
click at [1029, 242] on div "Name [PERSON_NAME] SNF contact phone SNF contact email [PERSON_NAME][EMAIL_ADDR…" at bounding box center [686, 344] width 844 height 264
copy link "[PERSON_NAME][EMAIL_ADDRESS][PERSON_NAME][DOMAIN_NAME]"
